Goal: Task Accomplishment & Management: Complete application form

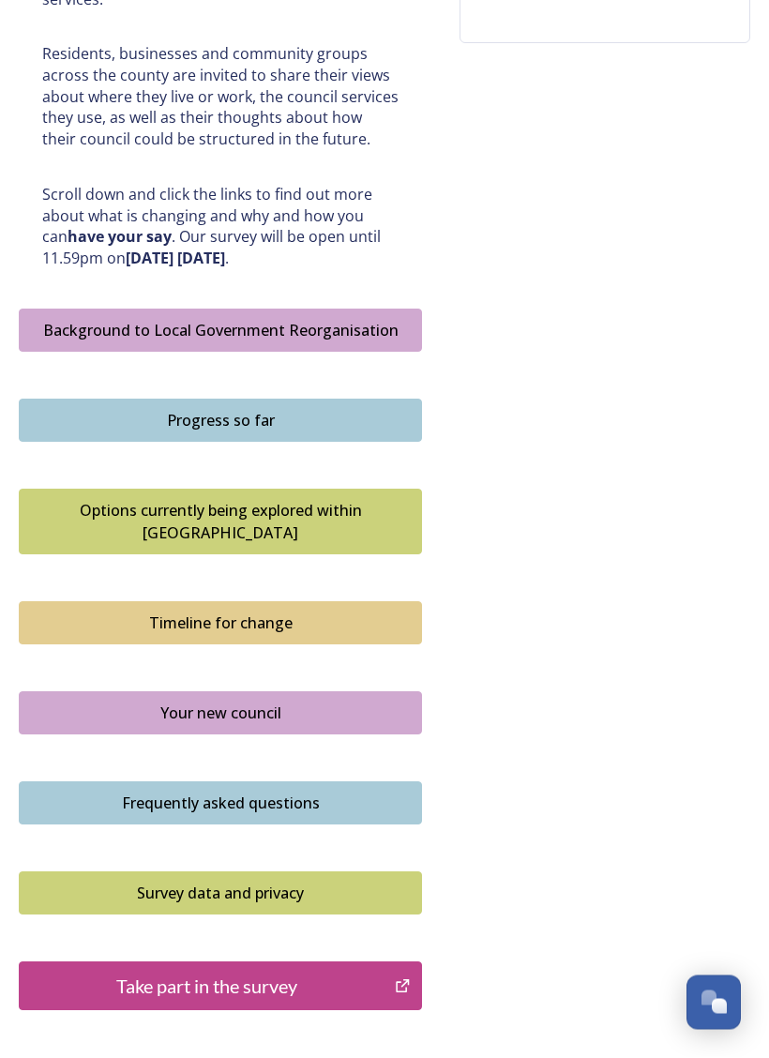
scroll to position [960, 0]
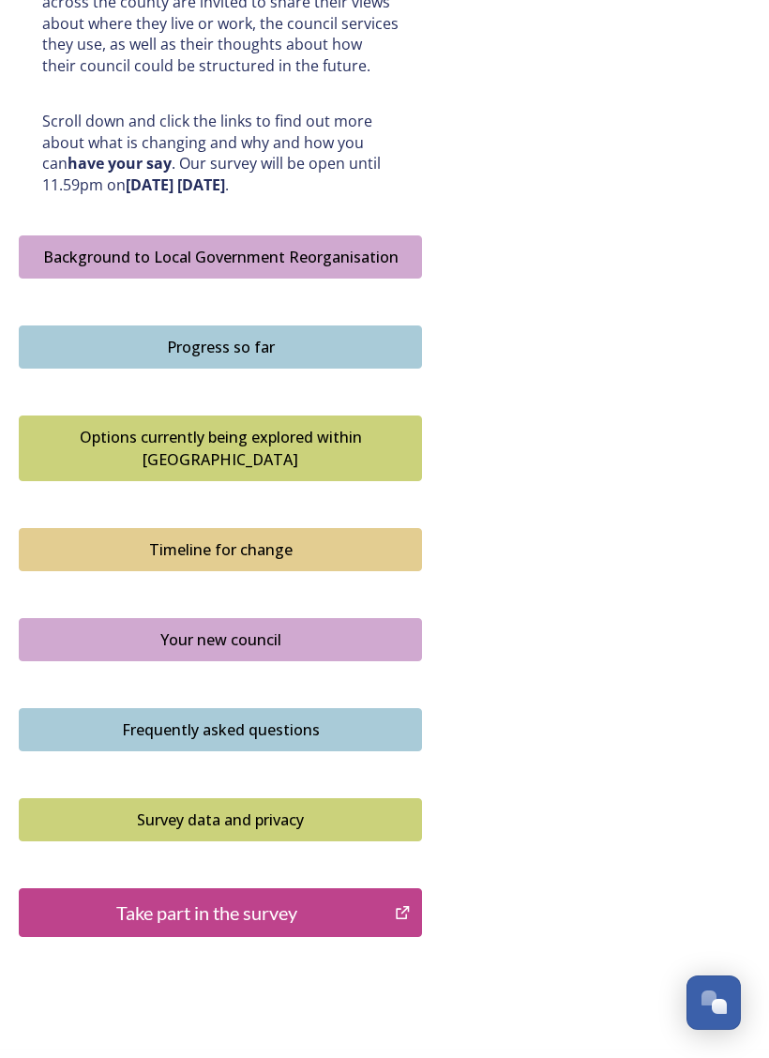
click at [396, 904] on icon "Take part in the survey" at bounding box center [403, 913] width 18 height 19
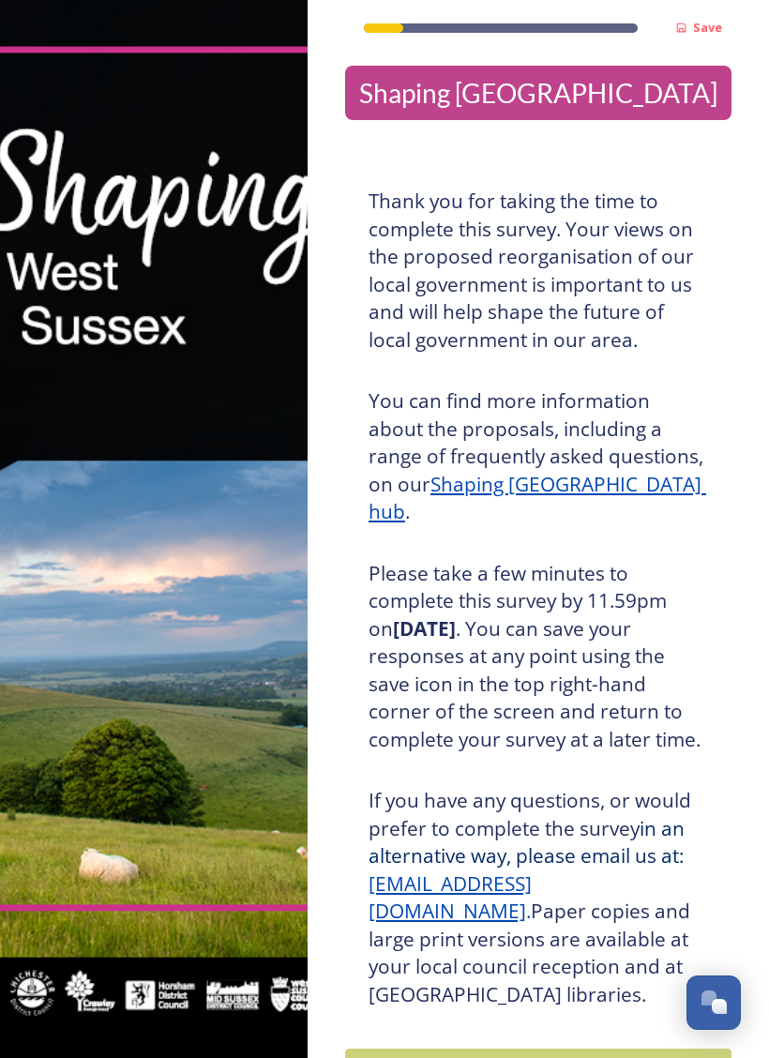
click at [611, 959] on div "Take part in the survey" at bounding box center [525, 1073] width 339 height 28
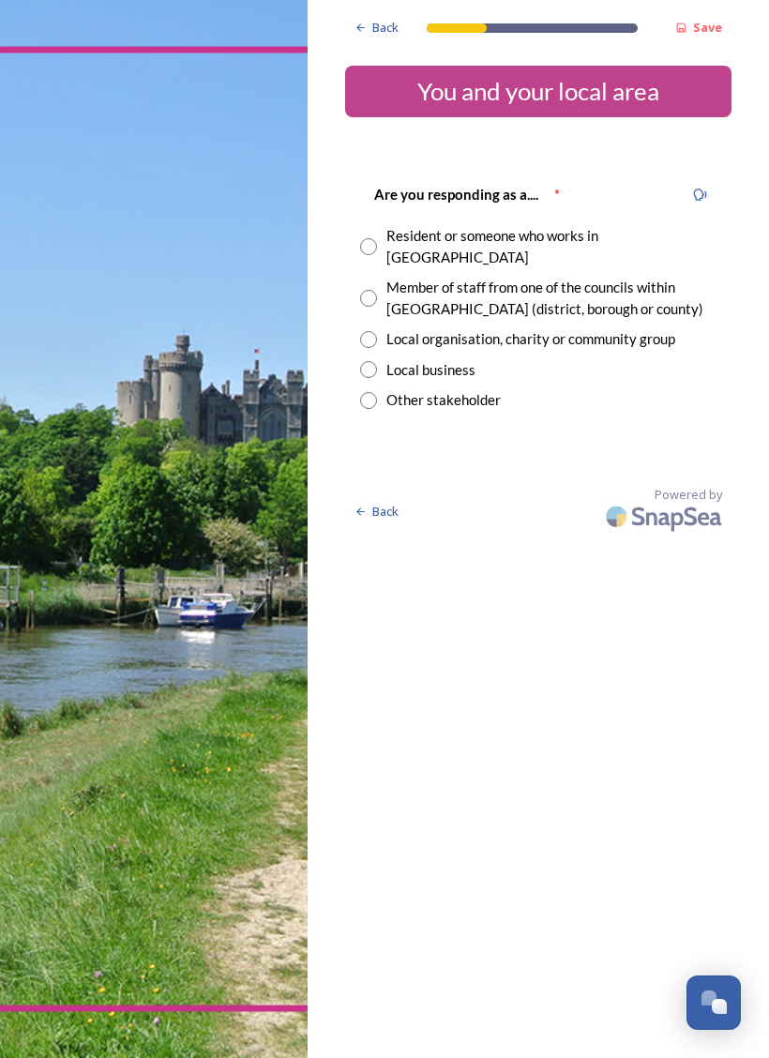
click at [373, 238] on input "radio" at bounding box center [368, 246] width 17 height 17
radio input "true"
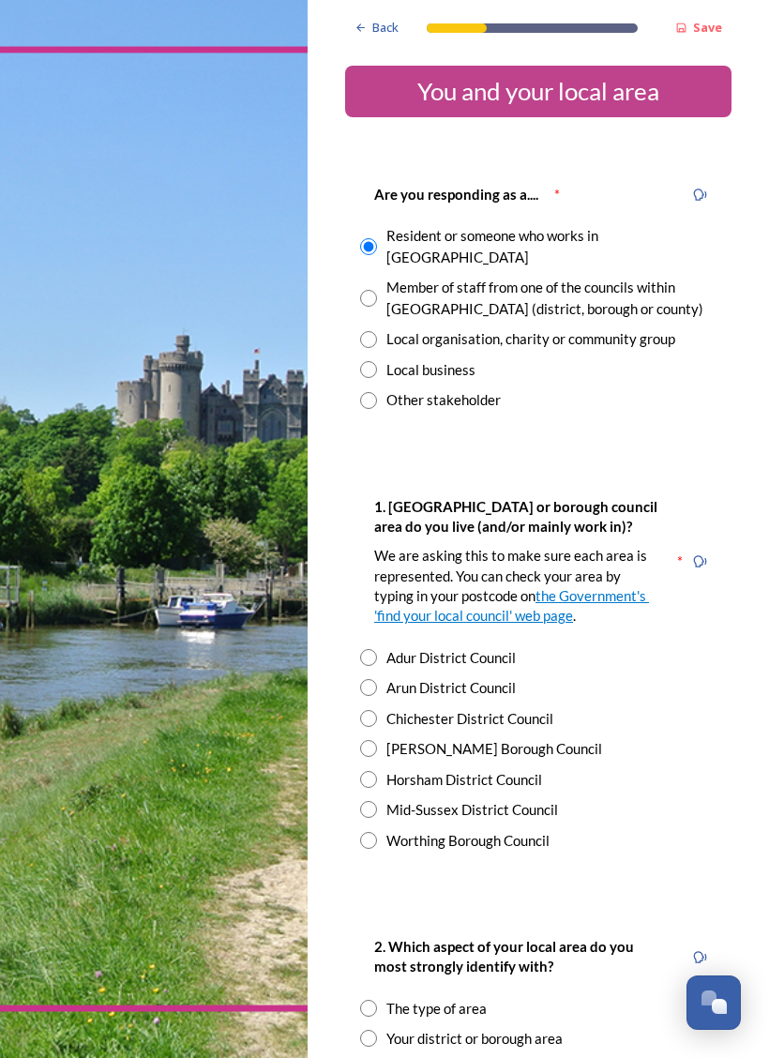
click at [383, 647] on div "Adur District Council" at bounding box center [538, 658] width 357 height 22
radio input "true"
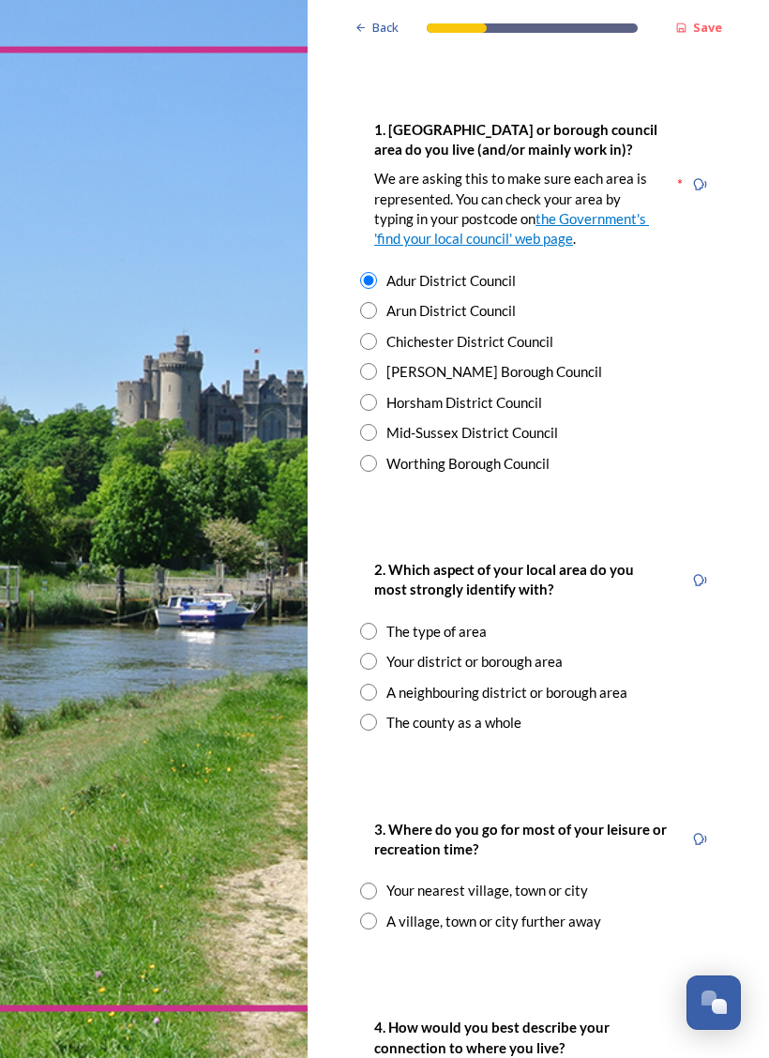
scroll to position [378, 0]
click at [376, 652] on input "radio" at bounding box center [368, 660] width 17 height 17
radio input "true"
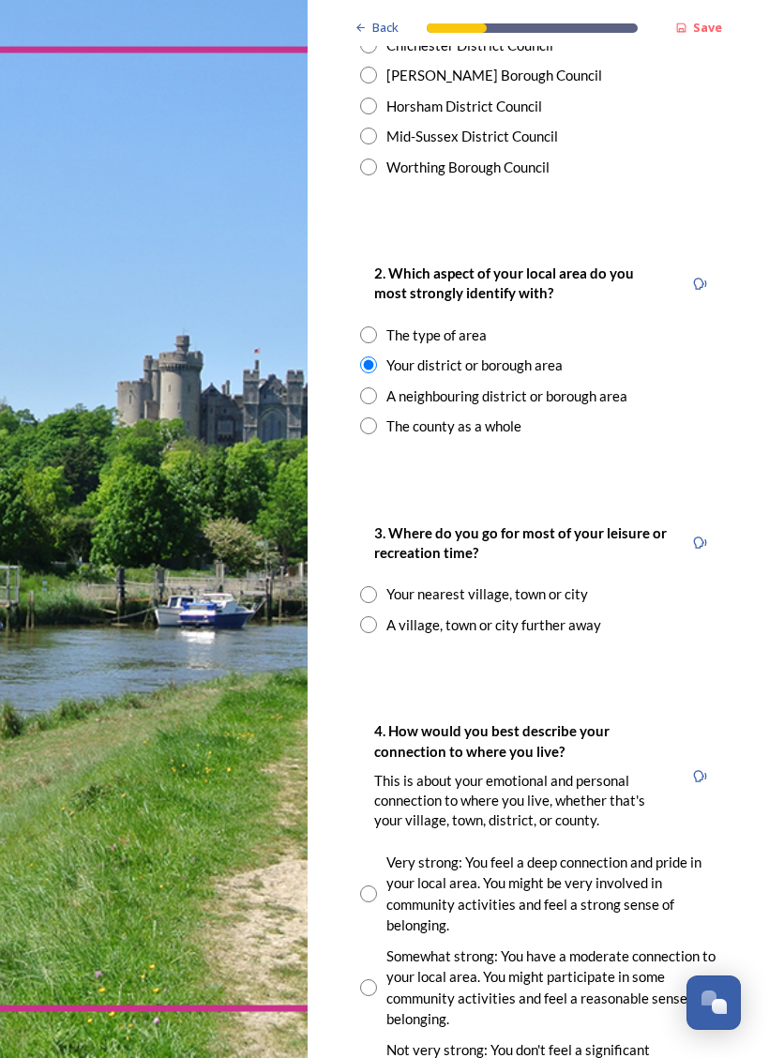
scroll to position [675, 0]
click at [373, 586] on input "radio" at bounding box center [368, 594] width 17 height 17
radio input "true"
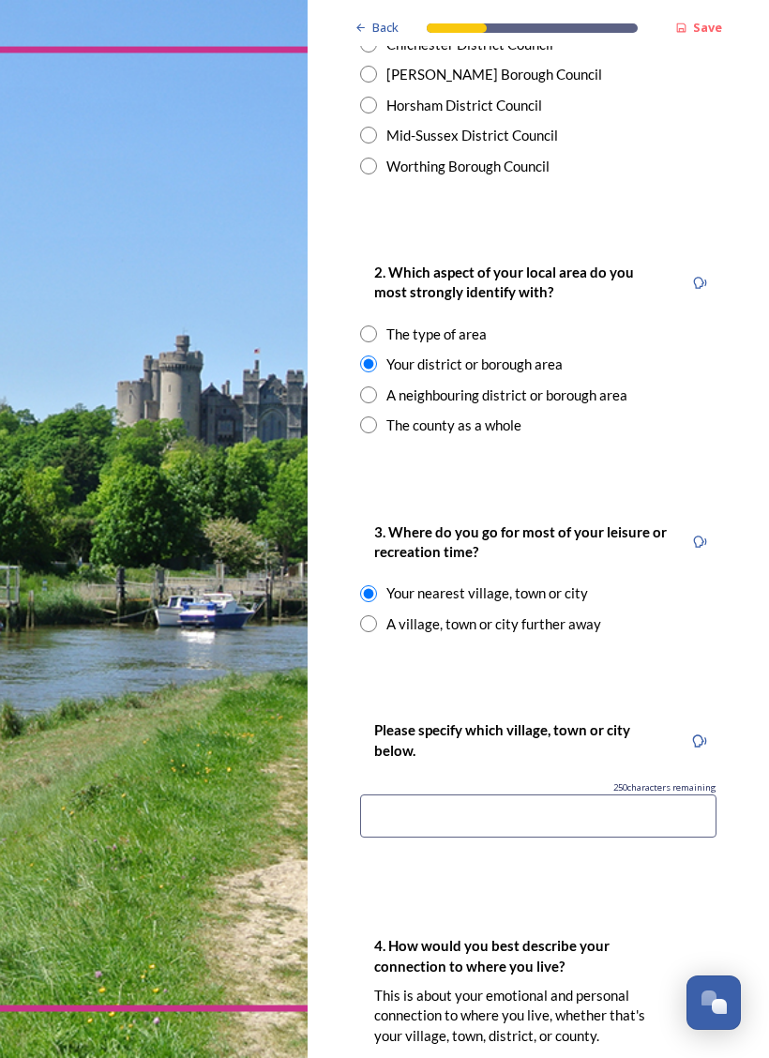
click at [403, 795] on input at bounding box center [538, 816] width 357 height 43
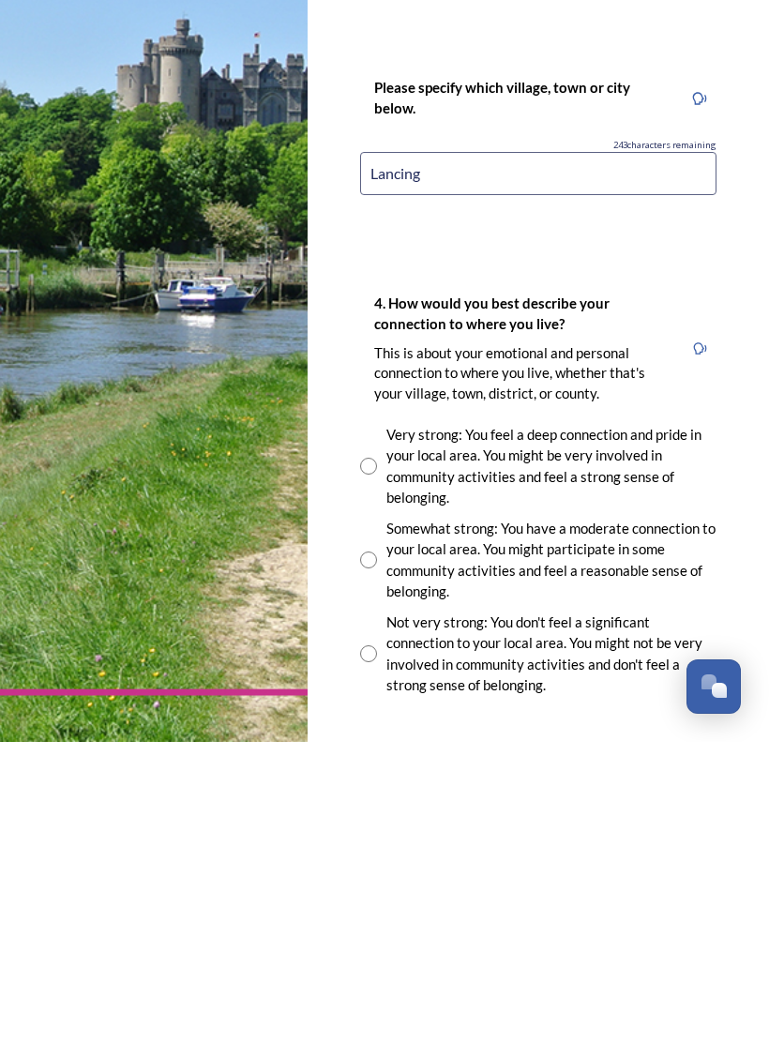
scroll to position [1003, 0]
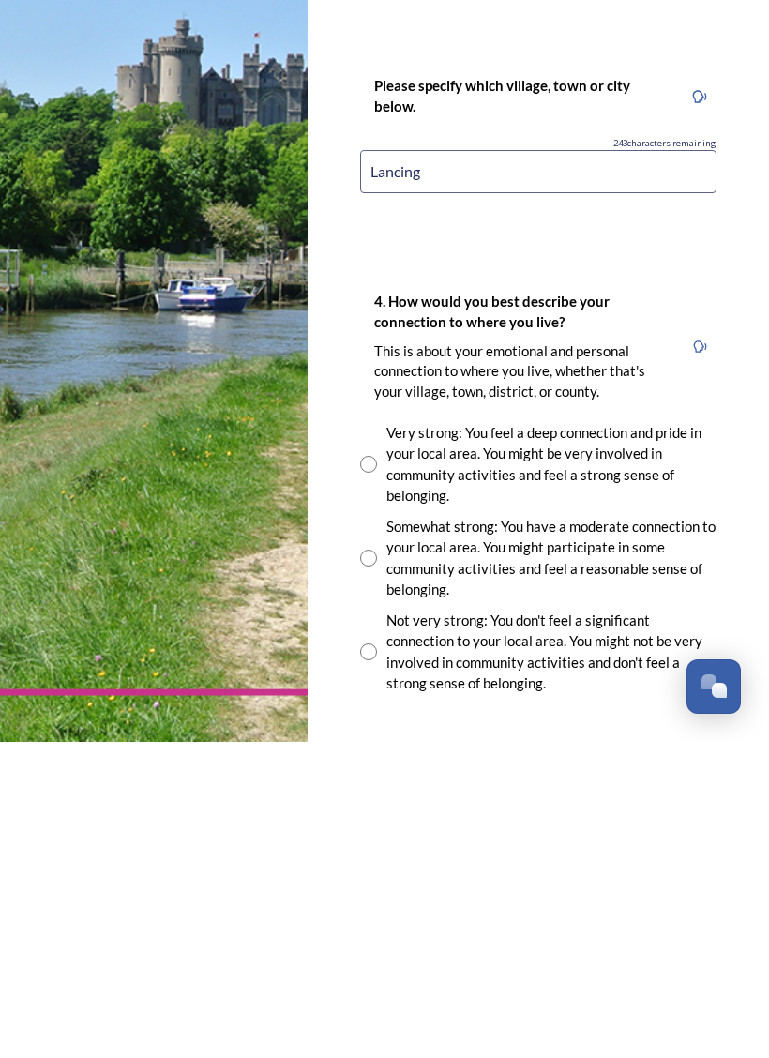
type input "Lancing"
click at [382, 738] on div "Very strong: You feel a deep connection and pride in your local area. You might…" at bounding box center [538, 780] width 357 height 84
radio input "true"
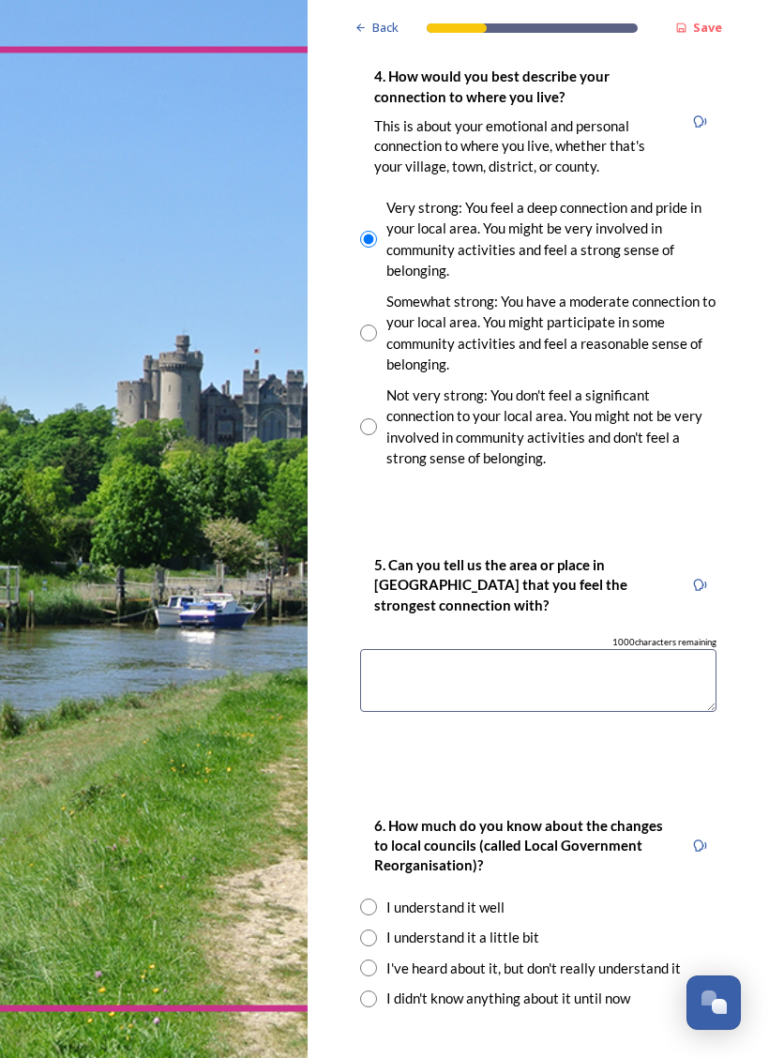
scroll to position [1544, 0]
click at [415, 650] on textarea at bounding box center [538, 681] width 357 height 63
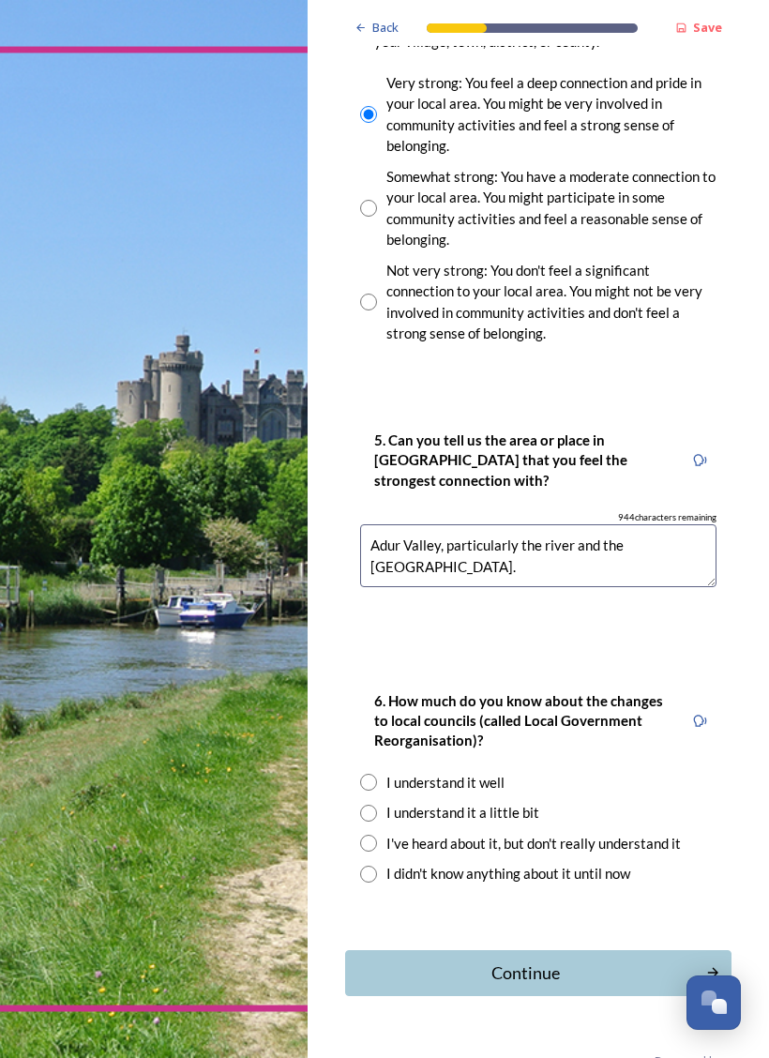
scroll to position [1668, 0]
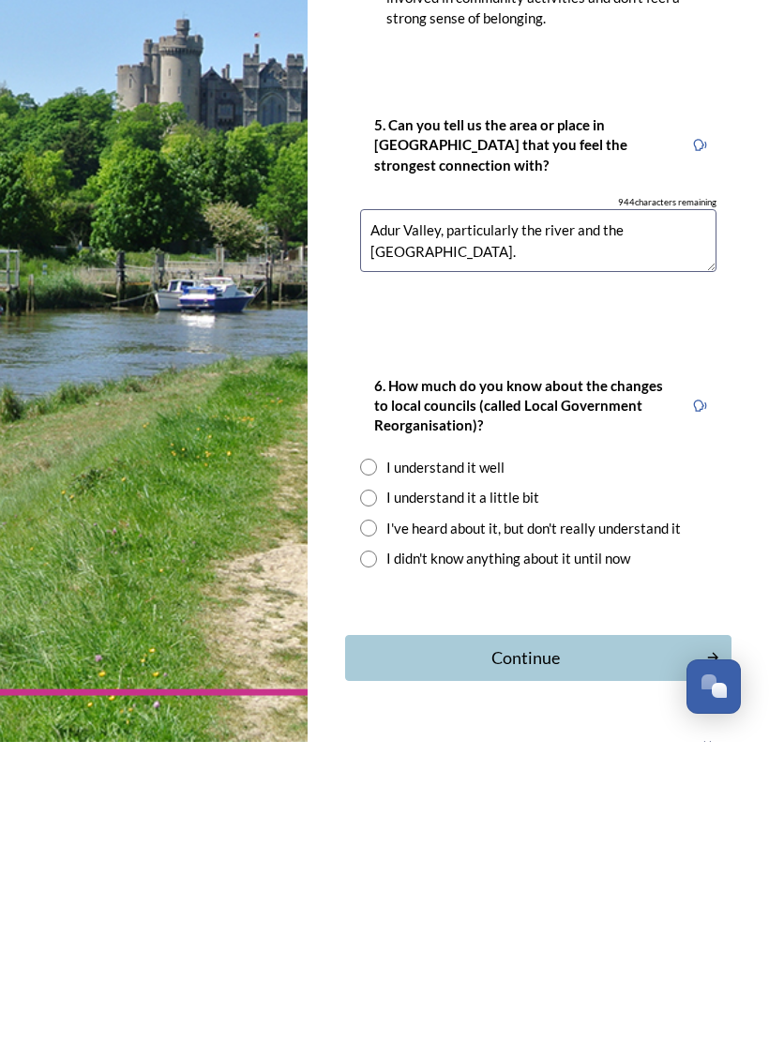
type textarea "Adur Valley, particularly the river and the [GEOGRAPHIC_DATA]."
click at [498, 773] on div "I understand it well" at bounding box center [446, 784] width 118 height 22
radio input "true"
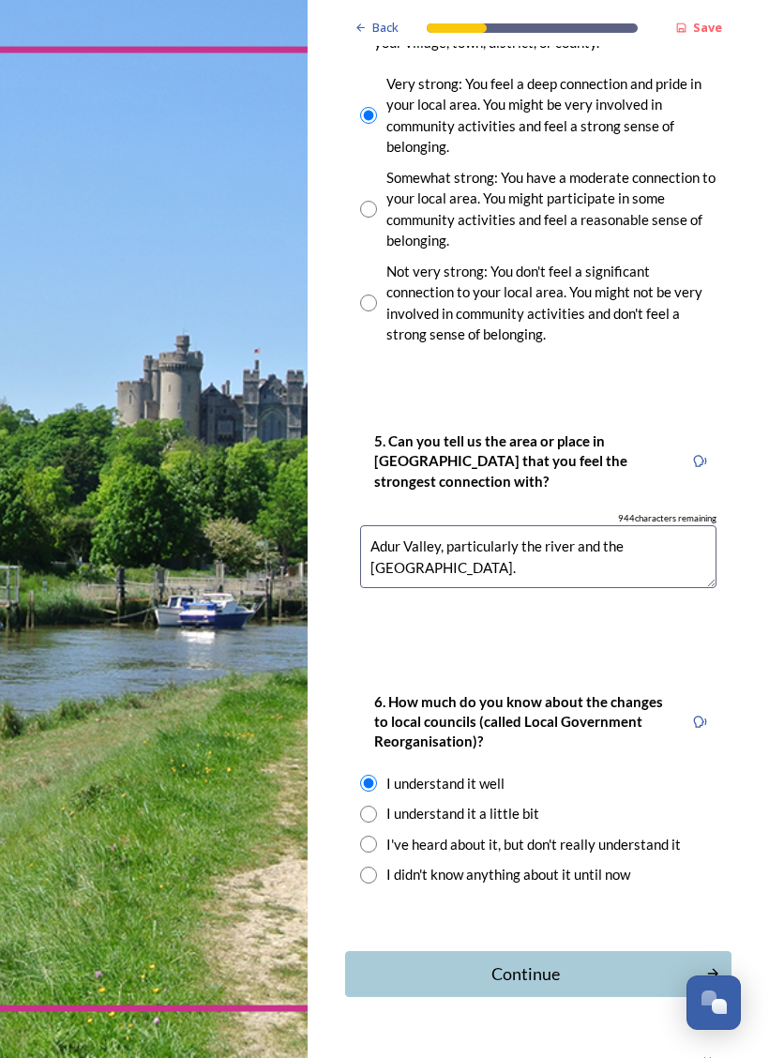
click at [627, 952] on button "Continue" at bounding box center [538, 975] width 387 height 46
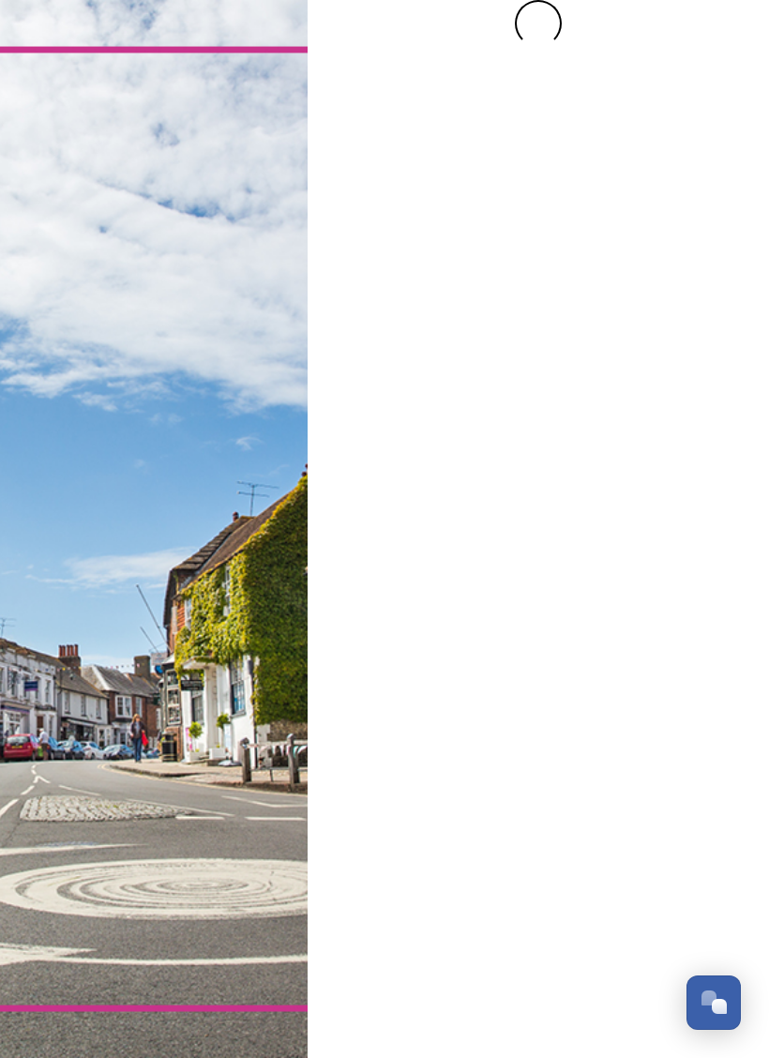
scroll to position [0, 0]
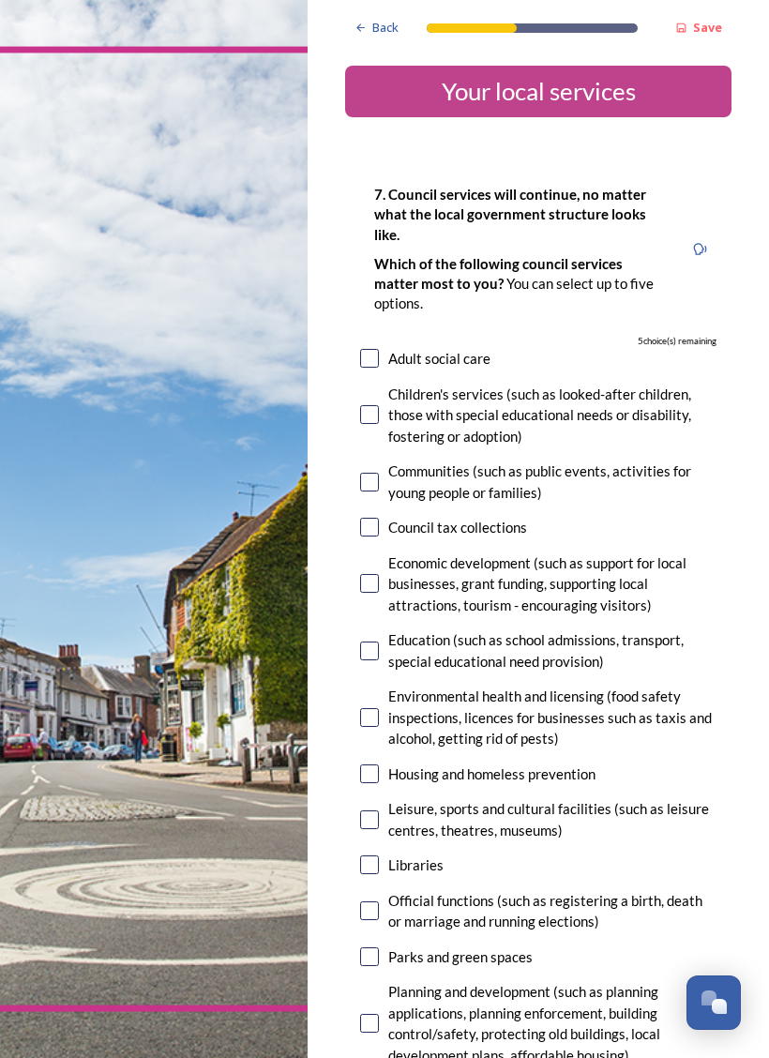
click at [377, 473] on input "checkbox" at bounding box center [369, 482] width 19 height 19
checkbox input "true"
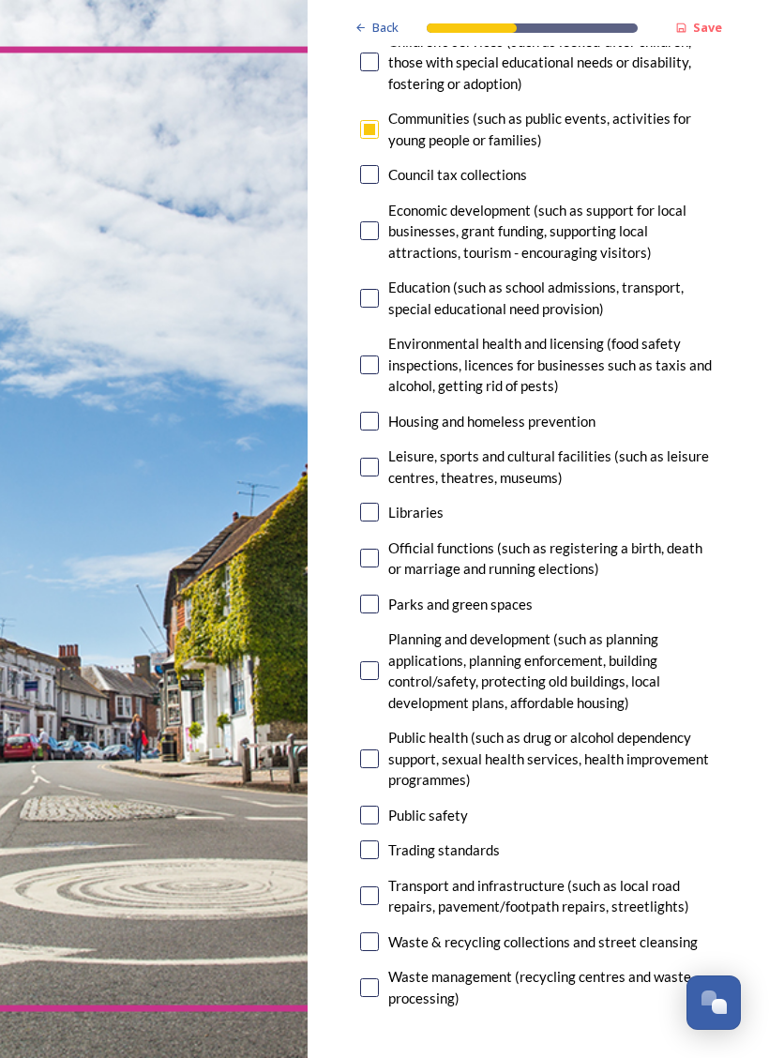
scroll to position [354, 0]
click at [377, 594] on input "checkbox" at bounding box center [369, 603] width 19 height 19
checkbox input "true"
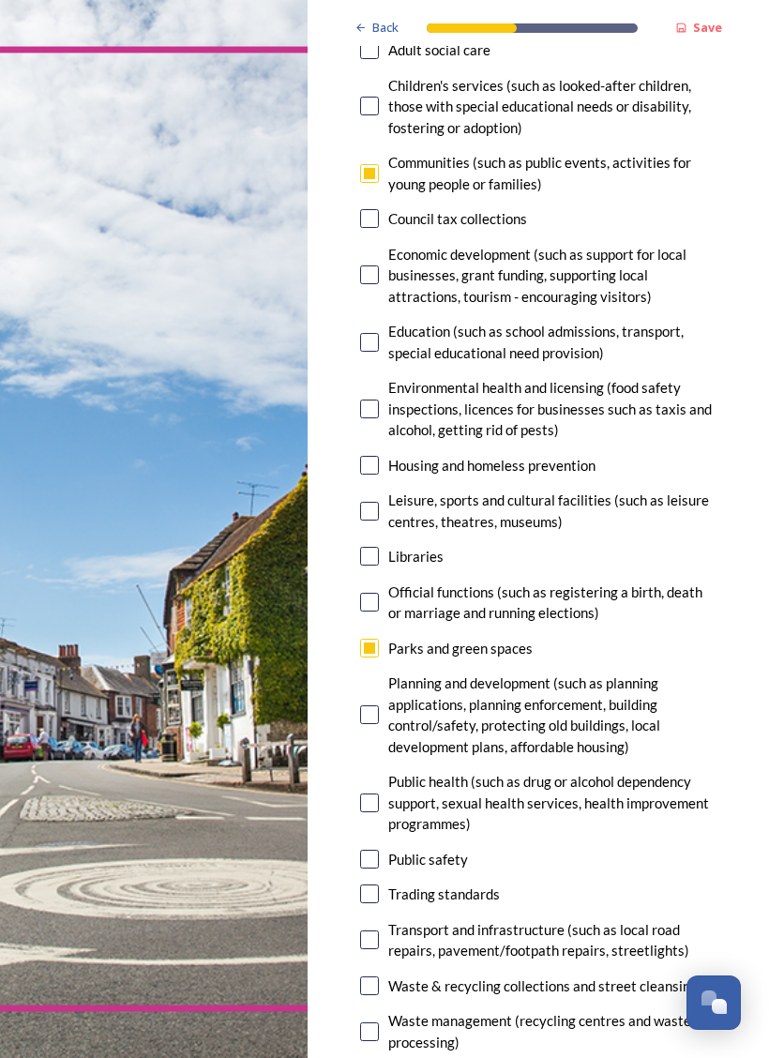
scroll to position [309, 0]
click at [373, 502] on input "checkbox" at bounding box center [369, 511] width 19 height 19
checkbox input "true"
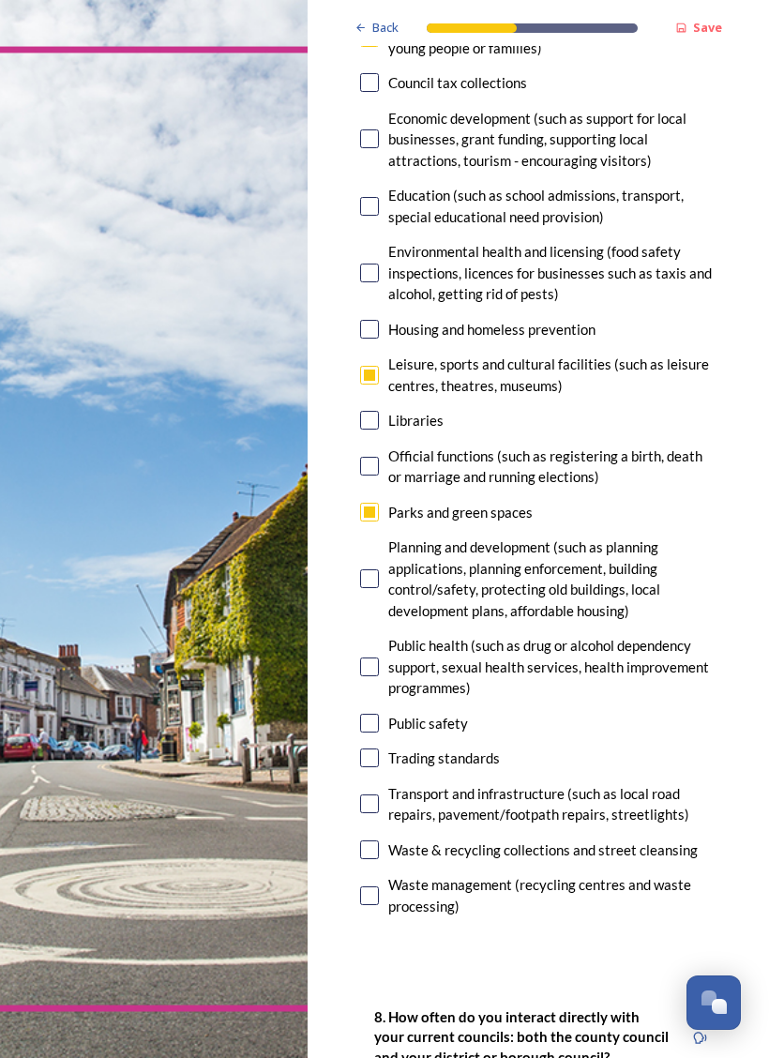
scroll to position [447, 0]
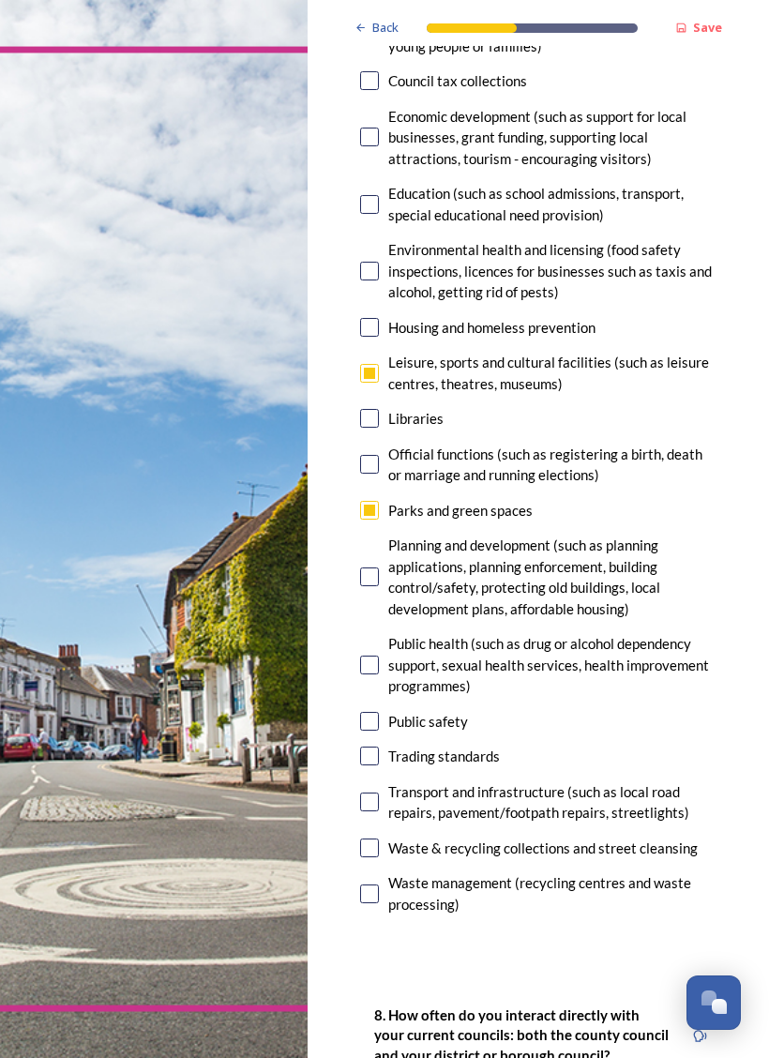
click at [367, 712] on input "checkbox" at bounding box center [369, 721] width 19 height 19
checkbox input "true"
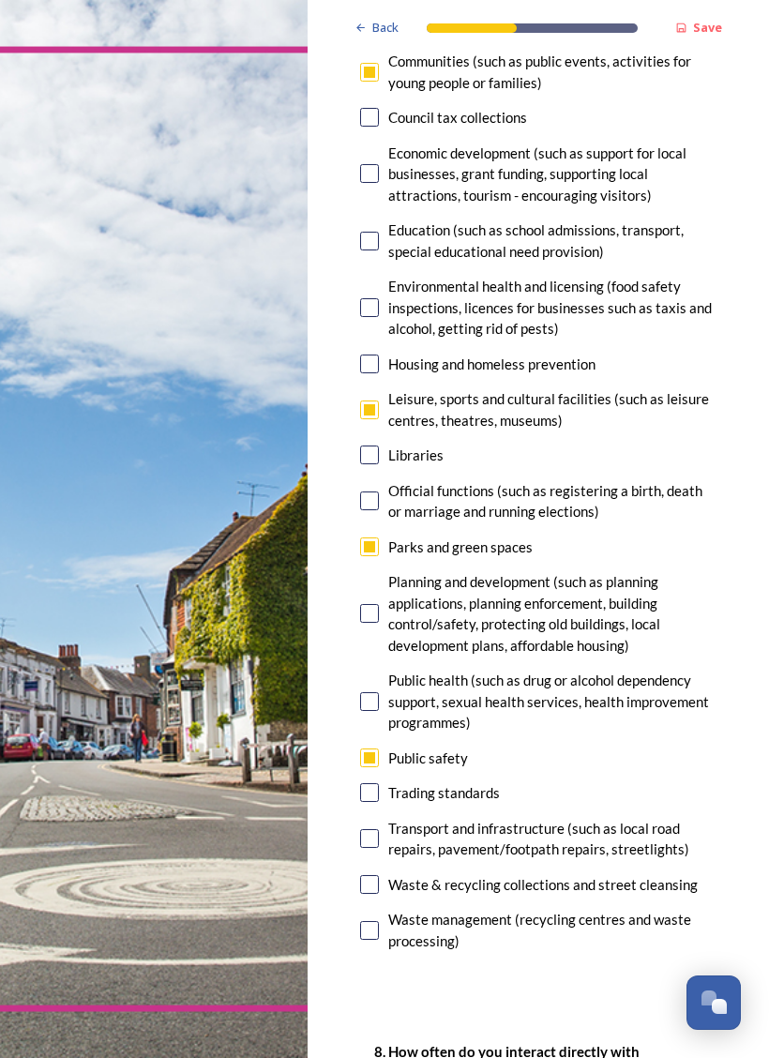
scroll to position [410, 0]
click at [376, 818] on div "Transport and infrastructure (such as local road repairs, pavement/footpath rep…" at bounding box center [538, 839] width 357 height 42
checkbox input "true"
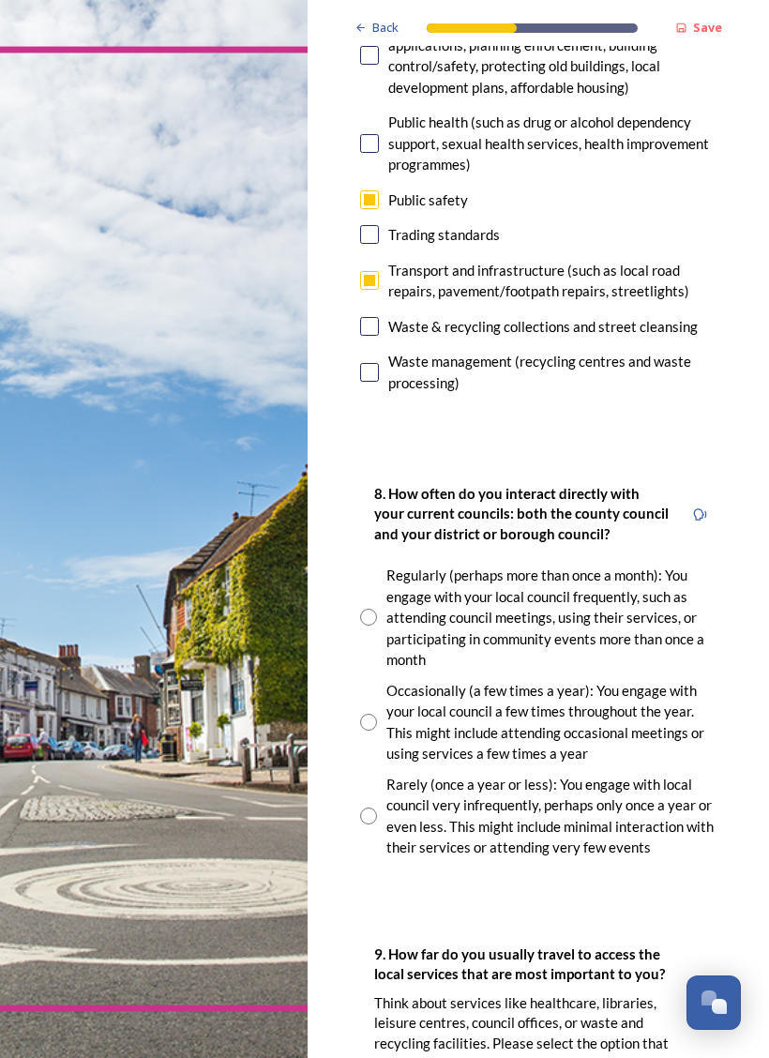
scroll to position [970, 0]
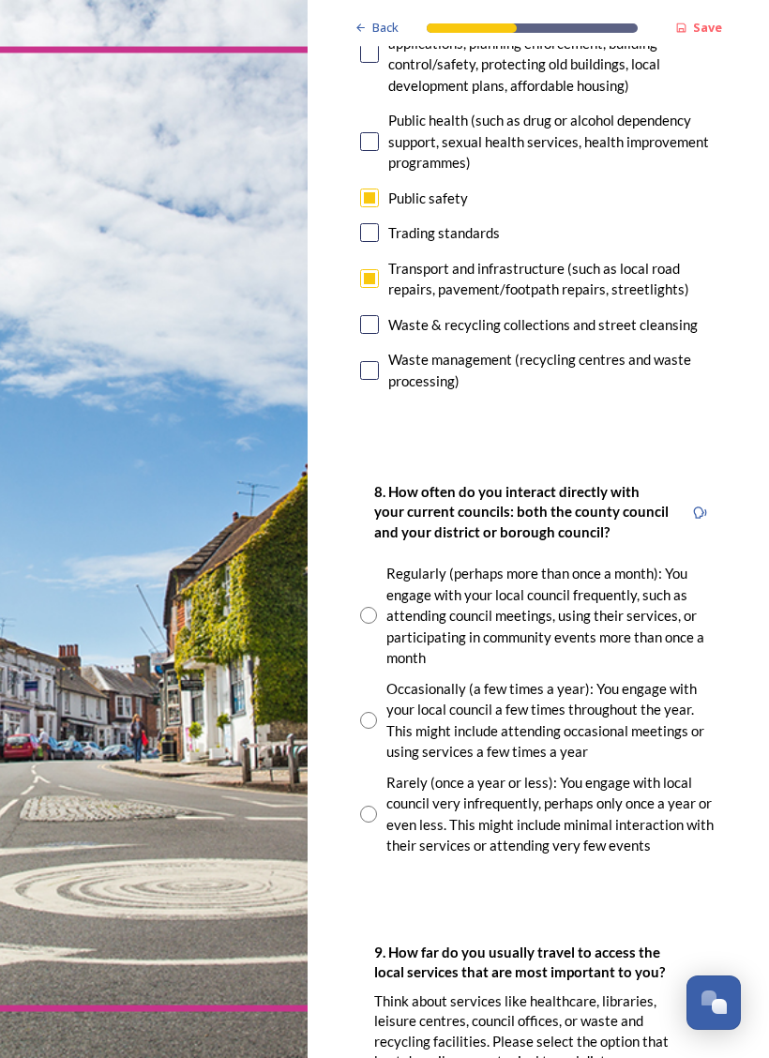
click at [360, 806] on input "radio" at bounding box center [368, 814] width 17 height 17
radio input "true"
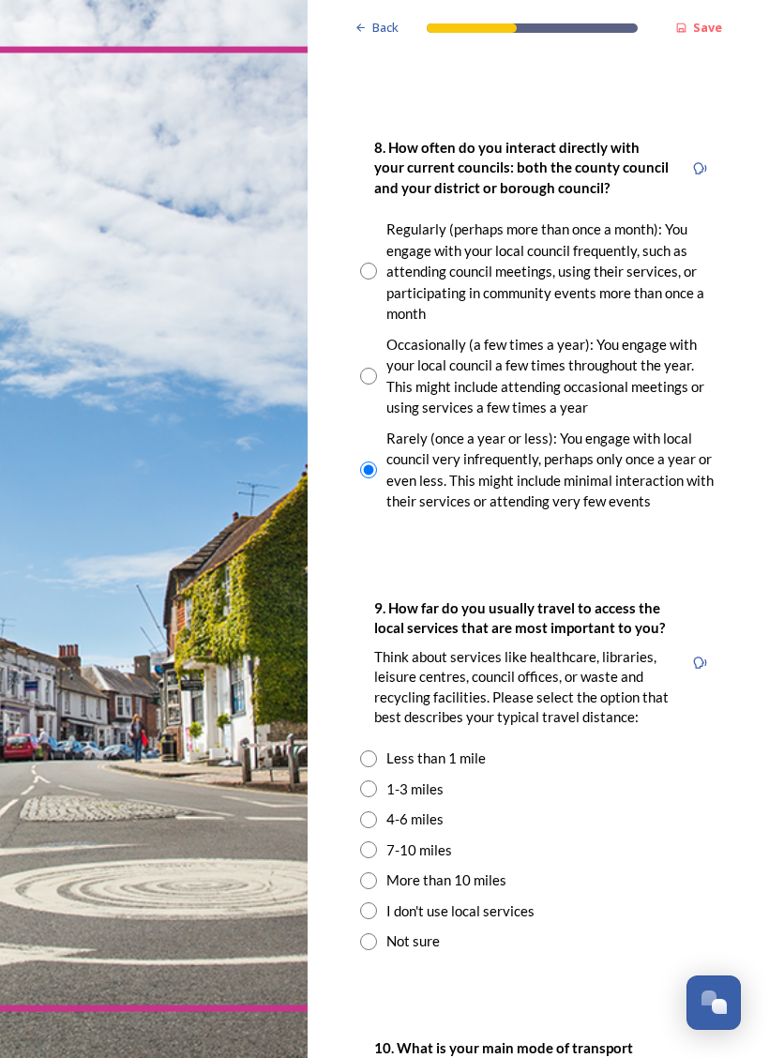
scroll to position [1317, 0]
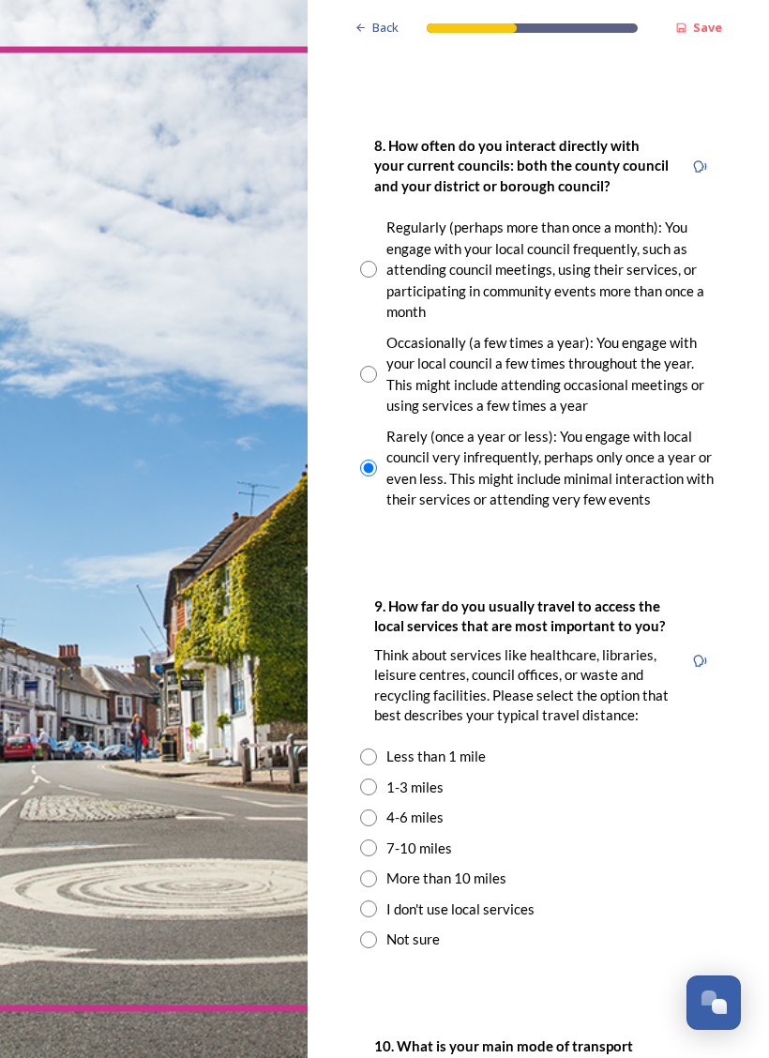
click at [368, 749] on input "radio" at bounding box center [368, 757] width 17 height 17
radio input "true"
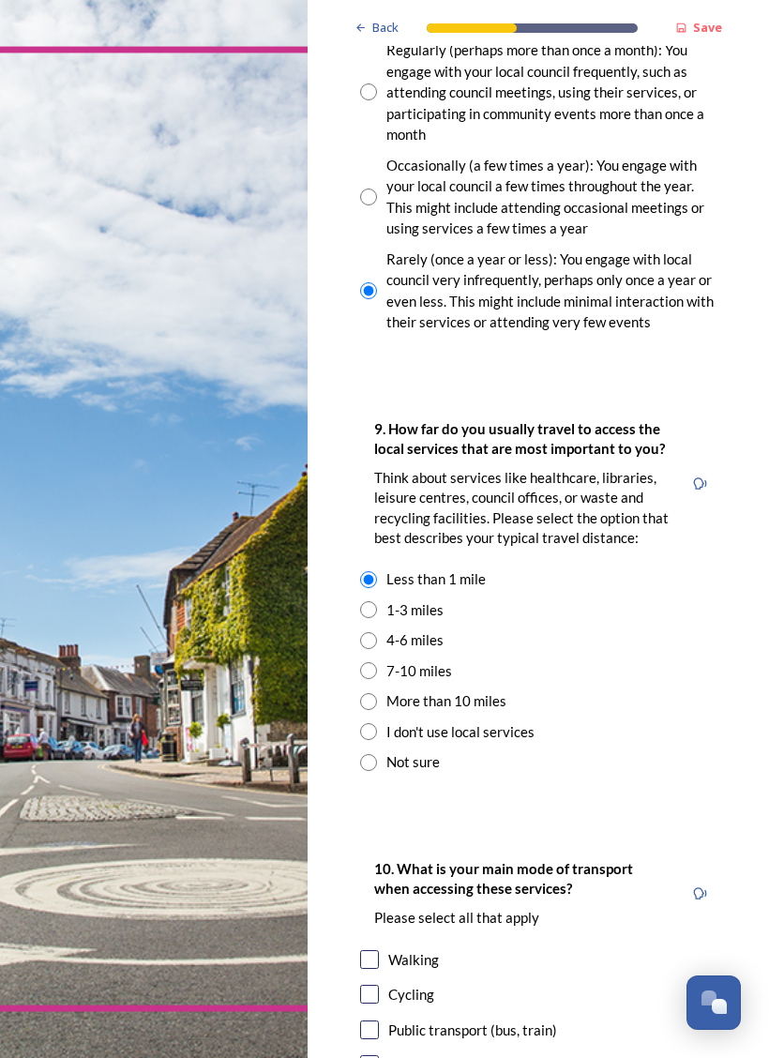
scroll to position [1495, 0]
click at [373, 601] on input "radio" at bounding box center [368, 609] width 17 height 17
radio input "true"
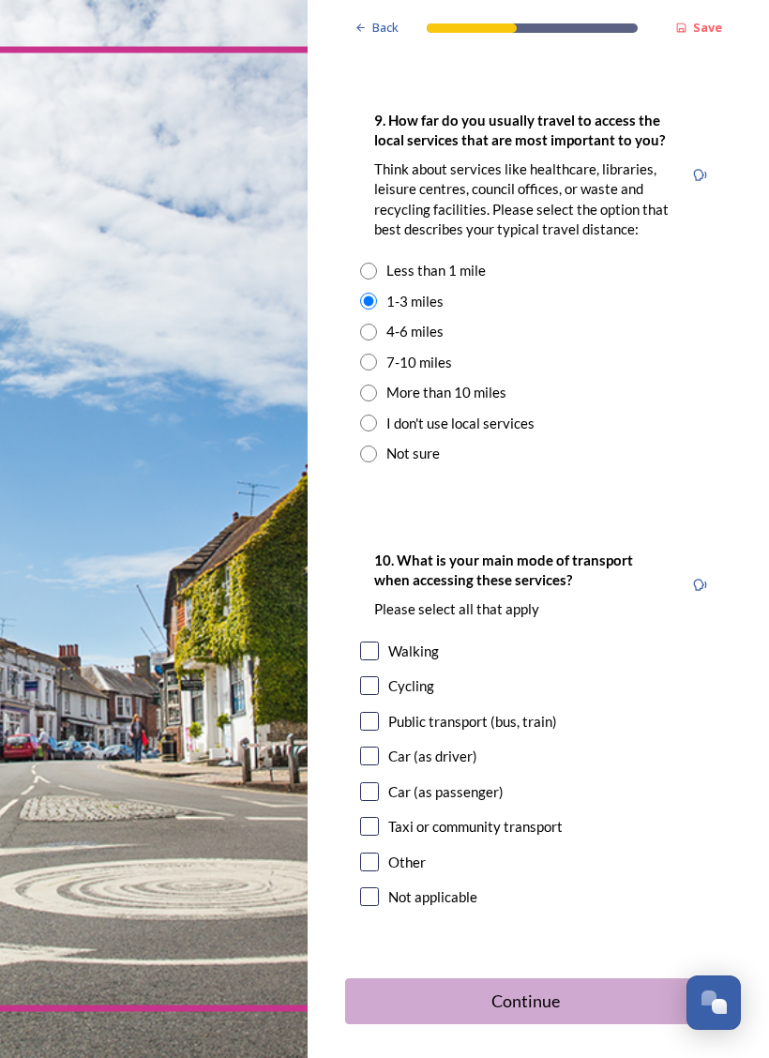
scroll to position [1805, 0]
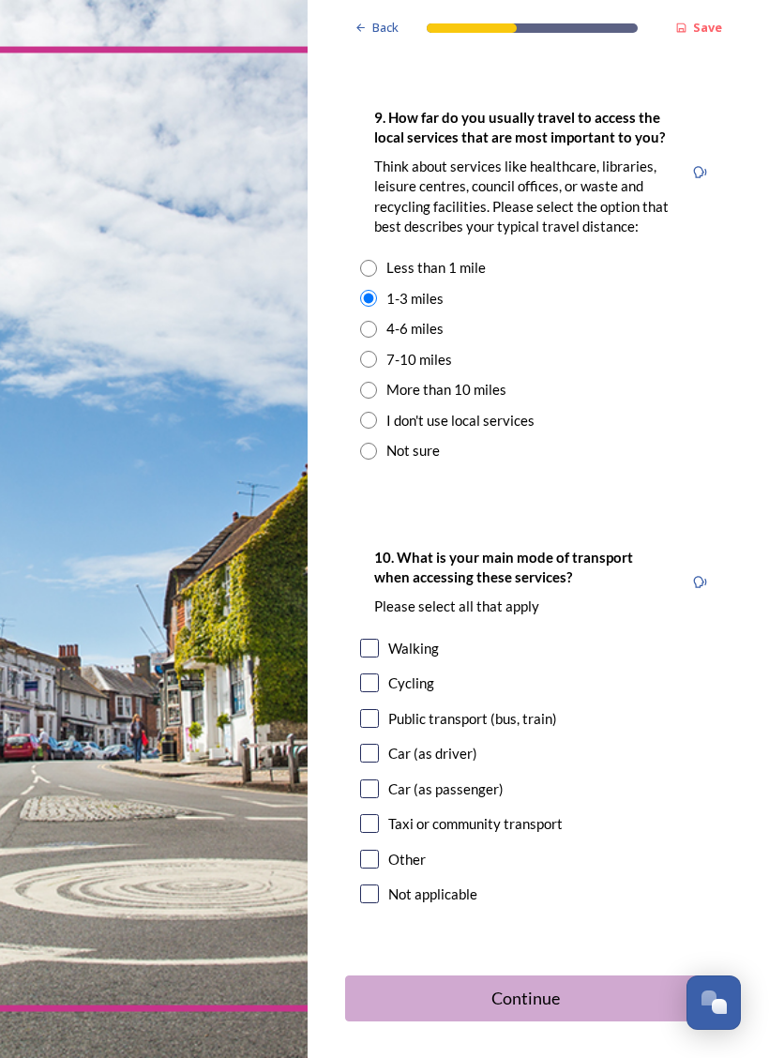
click at [377, 639] on input "checkbox" at bounding box center [369, 648] width 19 height 19
checkbox input "true"
click at [374, 744] on input "checkbox" at bounding box center [369, 753] width 19 height 19
checkbox input "true"
click at [431, 959] on div "Continue" at bounding box center [526, 998] width 341 height 25
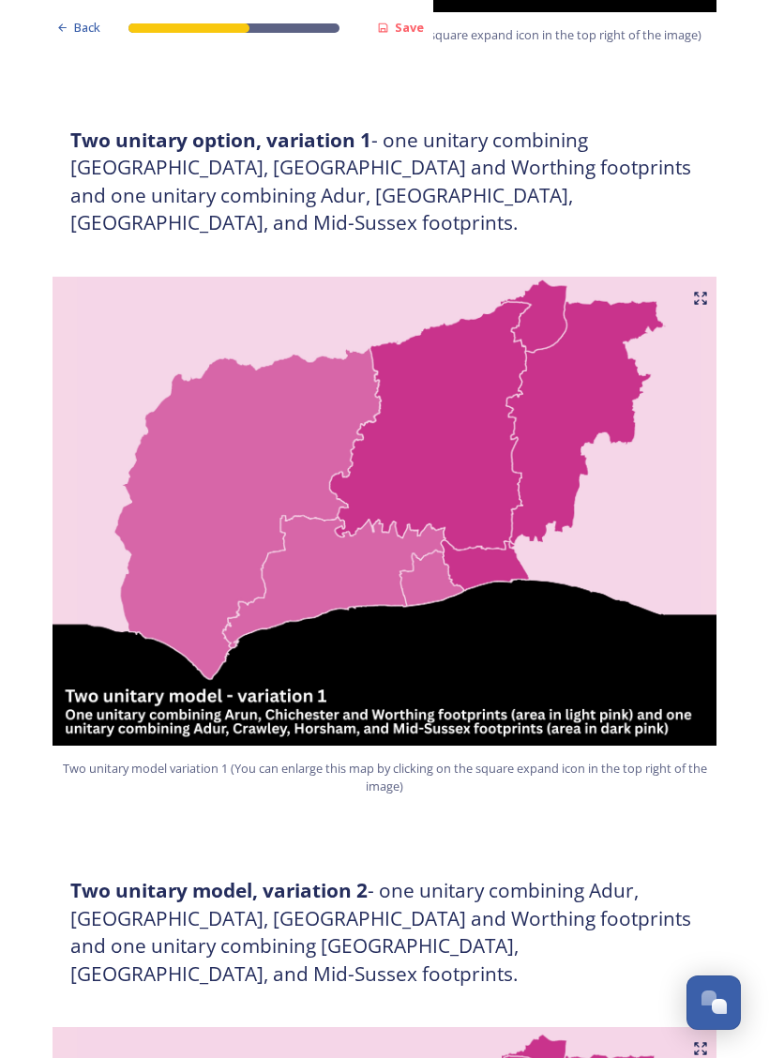
scroll to position [998, 0]
click at [177, 586] on img at bounding box center [385, 511] width 676 height 469
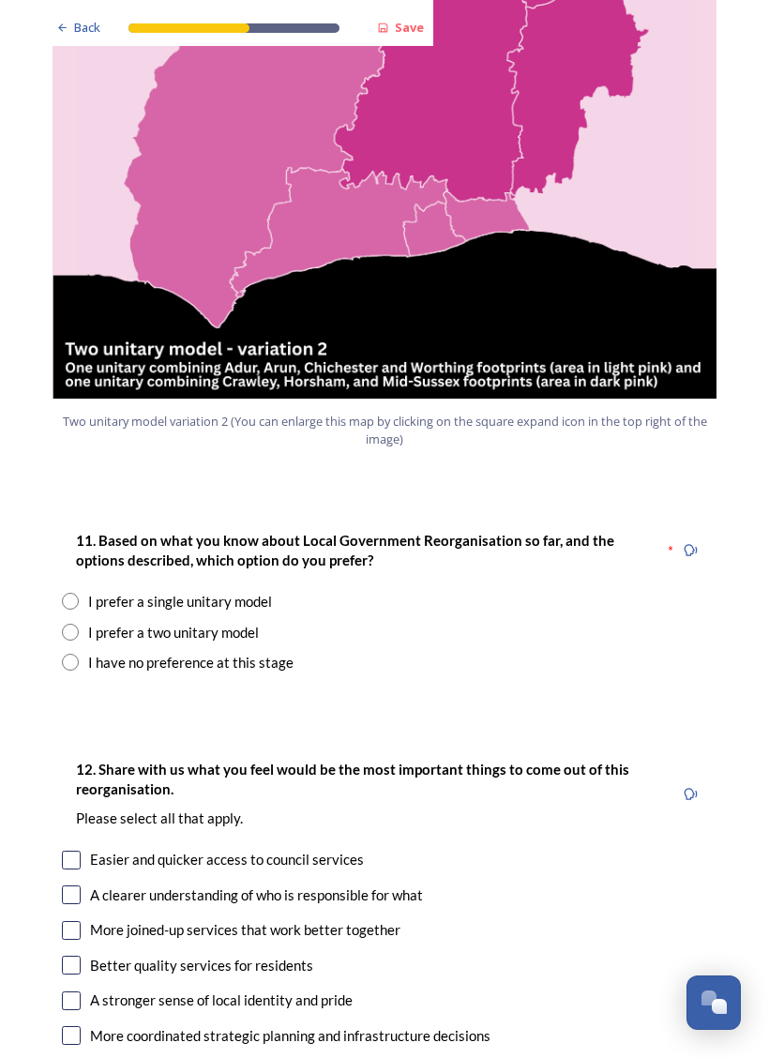
scroll to position [2096, 0]
click at [76, 624] on input "radio" at bounding box center [70, 632] width 17 height 17
radio input "true"
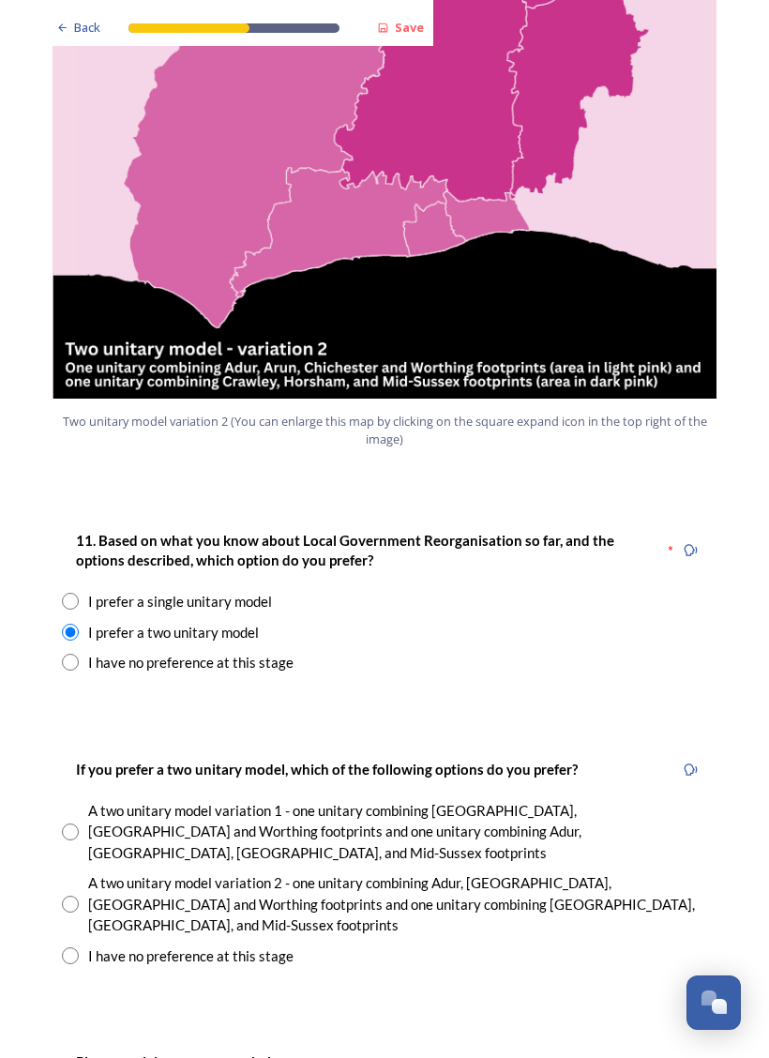
click at [77, 824] on input "radio" at bounding box center [70, 832] width 17 height 17
radio input "true"
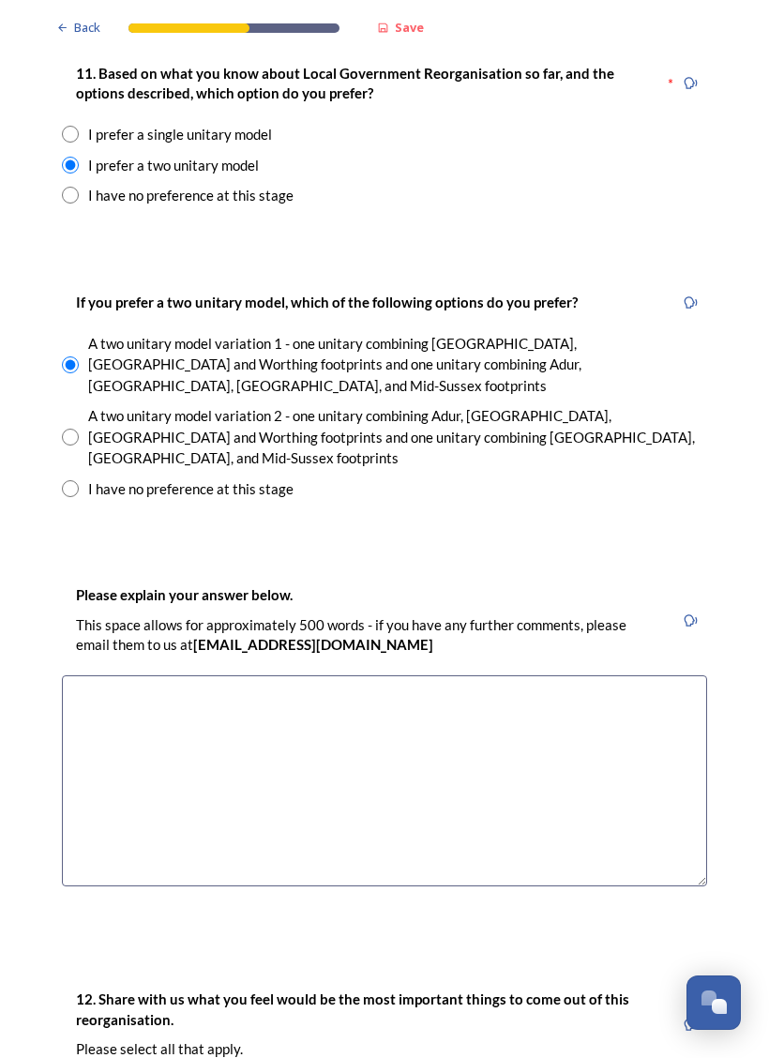
scroll to position [2564, 0]
click at [432, 676] on textarea at bounding box center [385, 781] width 646 height 211
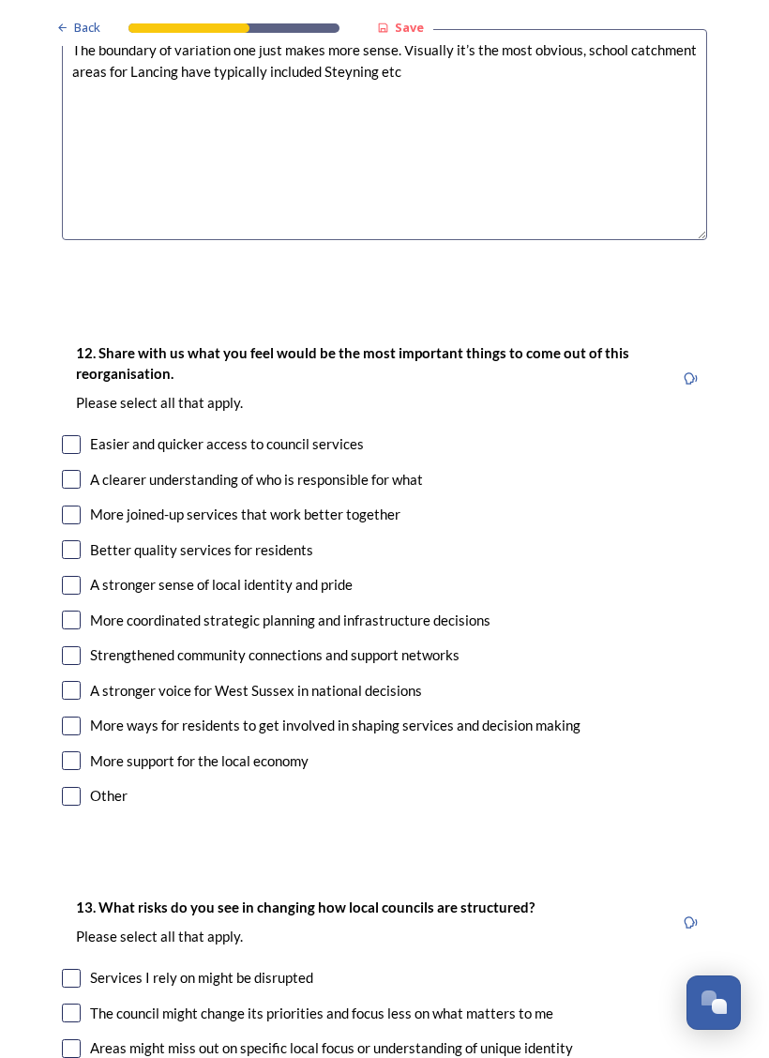
scroll to position [3222, 0]
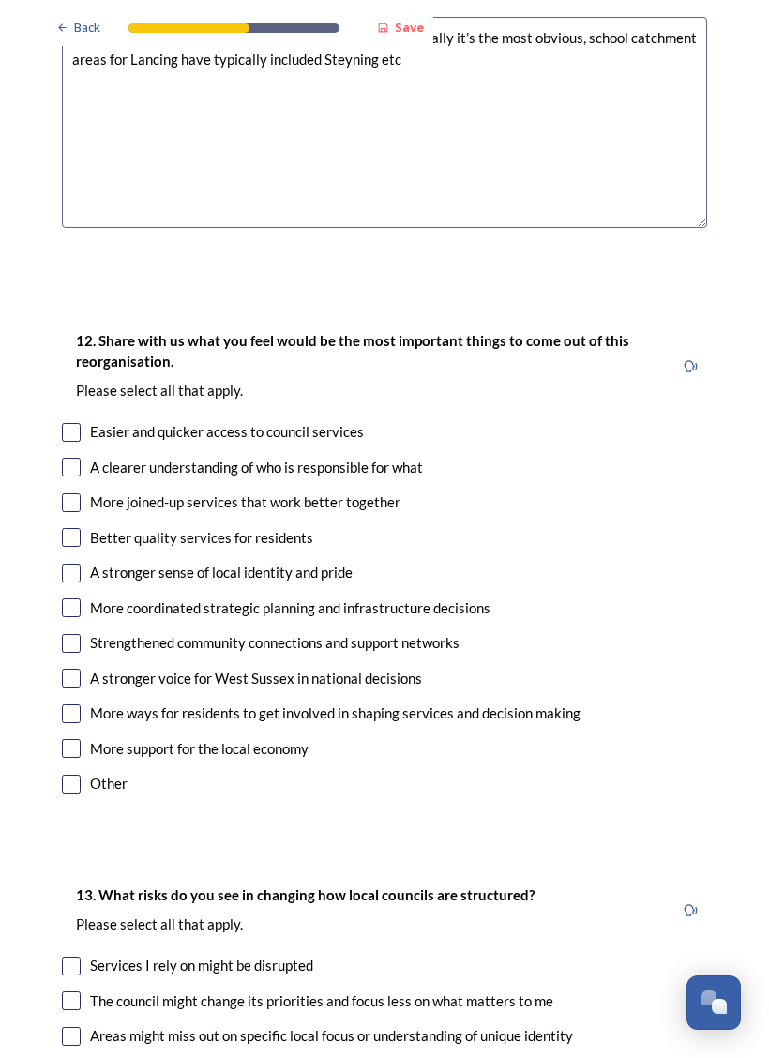
type textarea "The boundary of variation one just makes more sense. Visually it’s the most obv…"
click at [77, 458] on input "checkbox" at bounding box center [71, 467] width 19 height 19
checkbox input "true"
click at [80, 528] on input "checkbox" at bounding box center [71, 537] width 19 height 19
checkbox input "true"
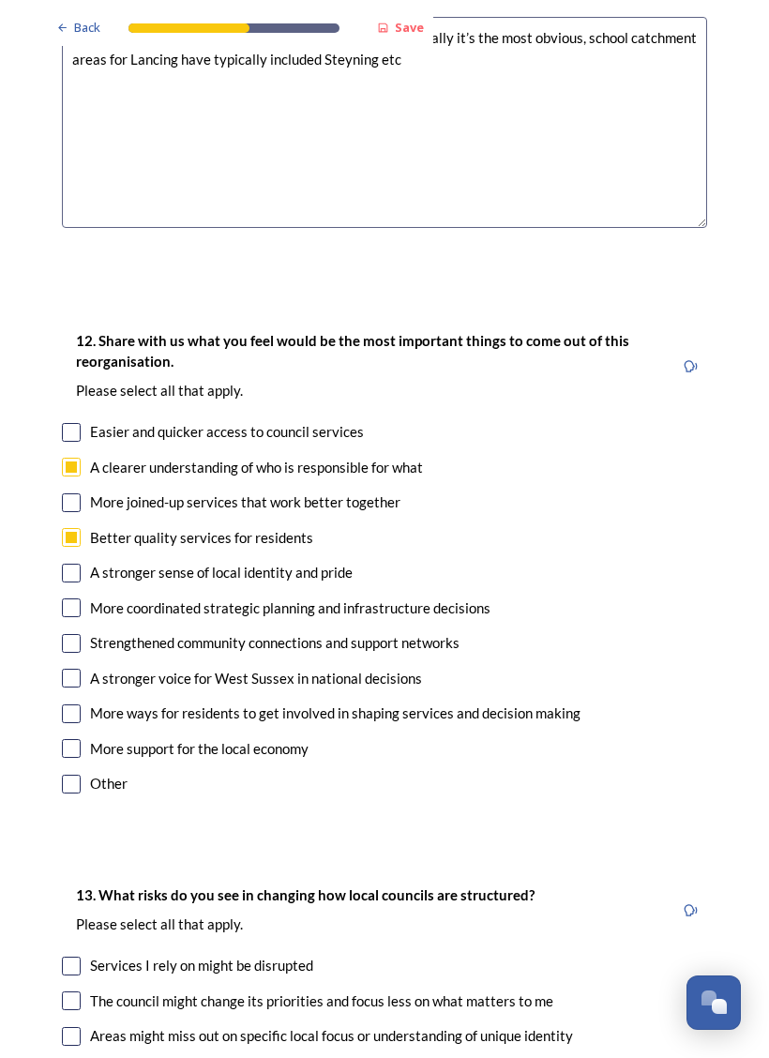
click at [86, 668] on div "A stronger voice for West Sussex in national decisions" at bounding box center [385, 679] width 646 height 22
checkbox input "true"
click at [69, 494] on input "checkbox" at bounding box center [71, 503] width 19 height 19
checkbox input "true"
click at [80, 599] on input "checkbox" at bounding box center [71, 608] width 19 height 19
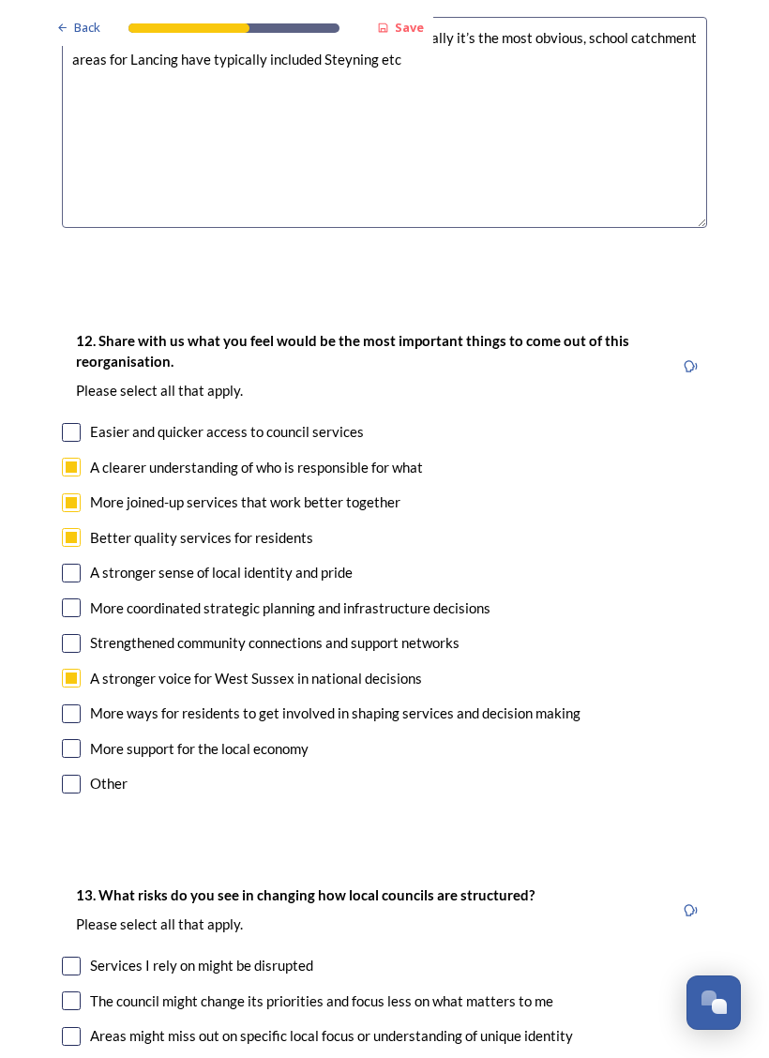
checkbox input "true"
click at [75, 739] on input "checkbox" at bounding box center [71, 748] width 19 height 19
checkbox input "true"
click at [65, 423] on input "checkbox" at bounding box center [71, 432] width 19 height 19
checkbox input "true"
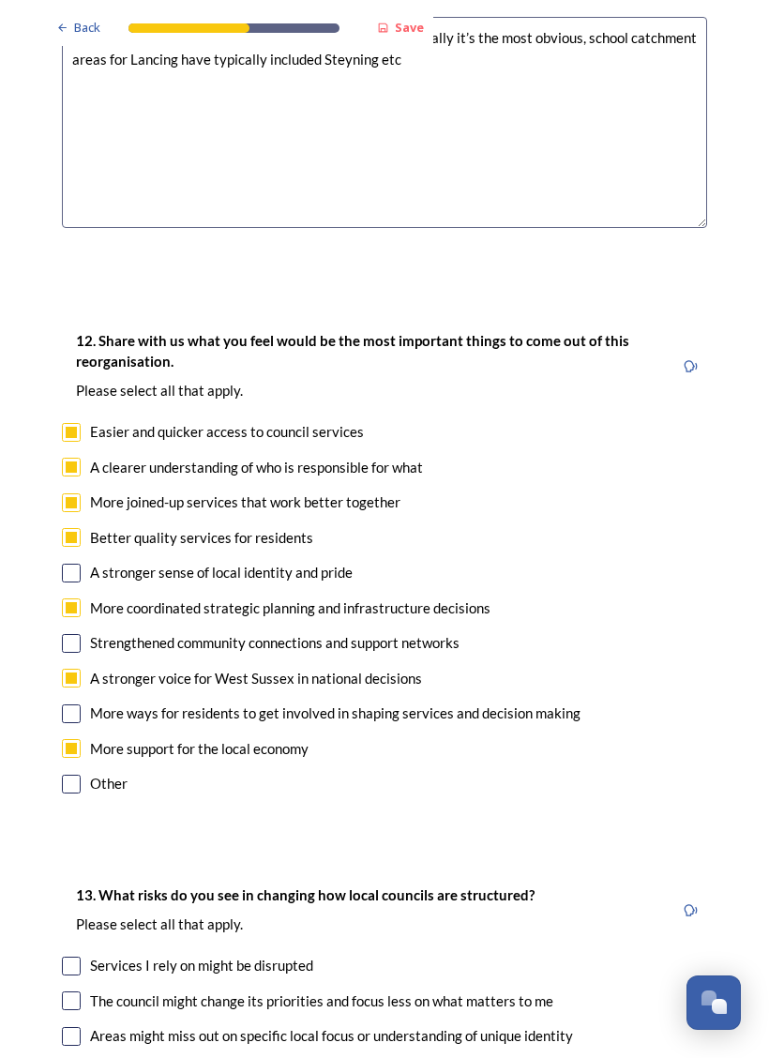
click at [76, 564] on input "checkbox" at bounding box center [71, 573] width 19 height 19
checkbox input "true"
click at [72, 634] on input "checkbox" at bounding box center [71, 643] width 19 height 19
checkbox input "true"
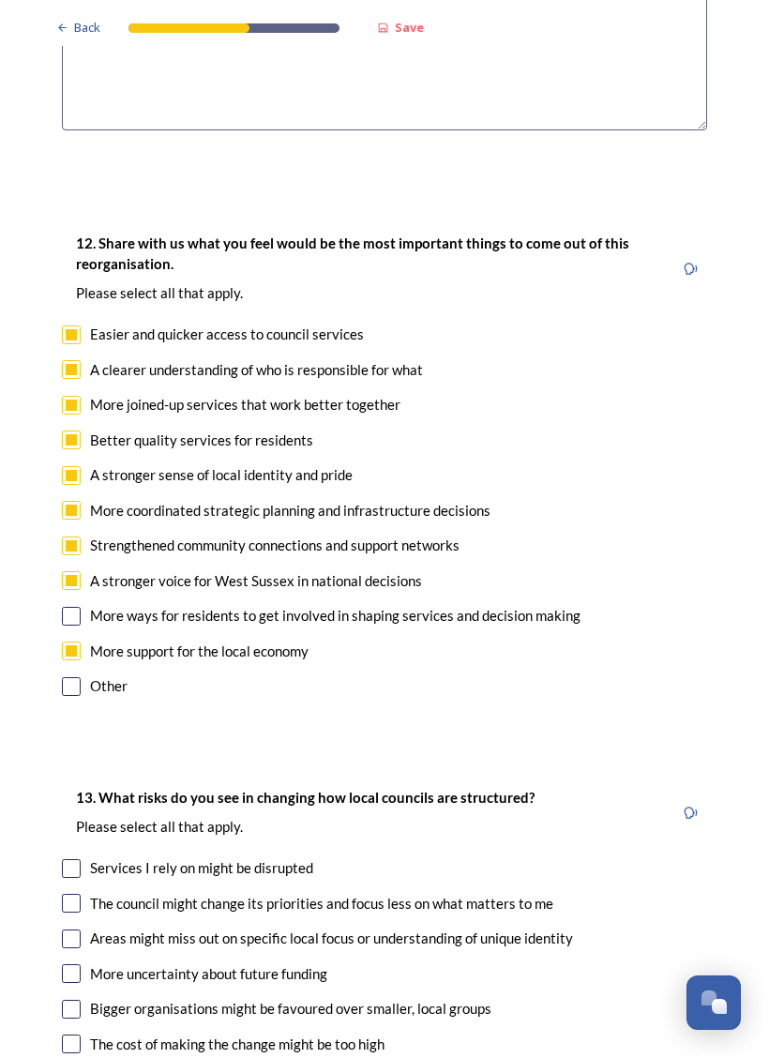
scroll to position [3320, 0]
click at [68, 607] on input "checkbox" at bounding box center [71, 616] width 19 height 19
click at [71, 607] on input "checkbox" at bounding box center [71, 616] width 19 height 19
checkbox input "false"
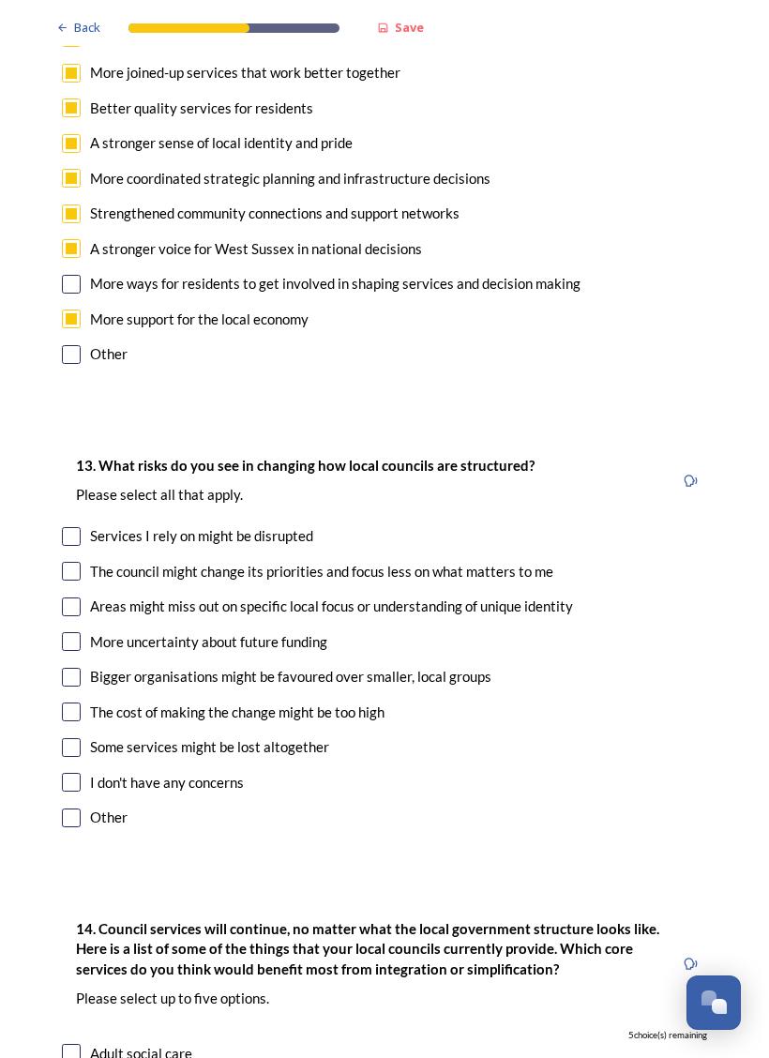
scroll to position [3653, 0]
click at [71, 561] on input "checkbox" at bounding box center [71, 570] width 19 height 19
checkbox input "true"
click at [69, 597] on input "checkbox" at bounding box center [71, 606] width 19 height 19
checkbox input "true"
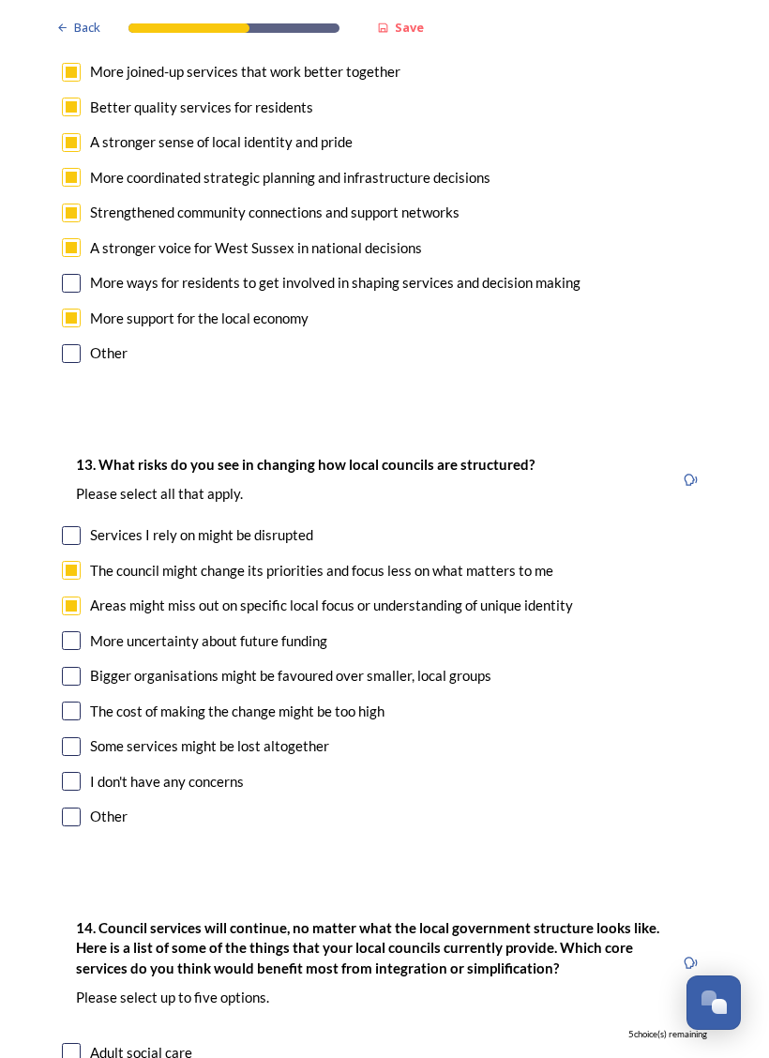
click at [77, 667] on input "checkbox" at bounding box center [71, 676] width 19 height 19
checkbox input "true"
click at [74, 702] on input "checkbox" at bounding box center [71, 711] width 19 height 19
checkbox input "true"
click at [72, 738] on input "checkbox" at bounding box center [71, 747] width 19 height 19
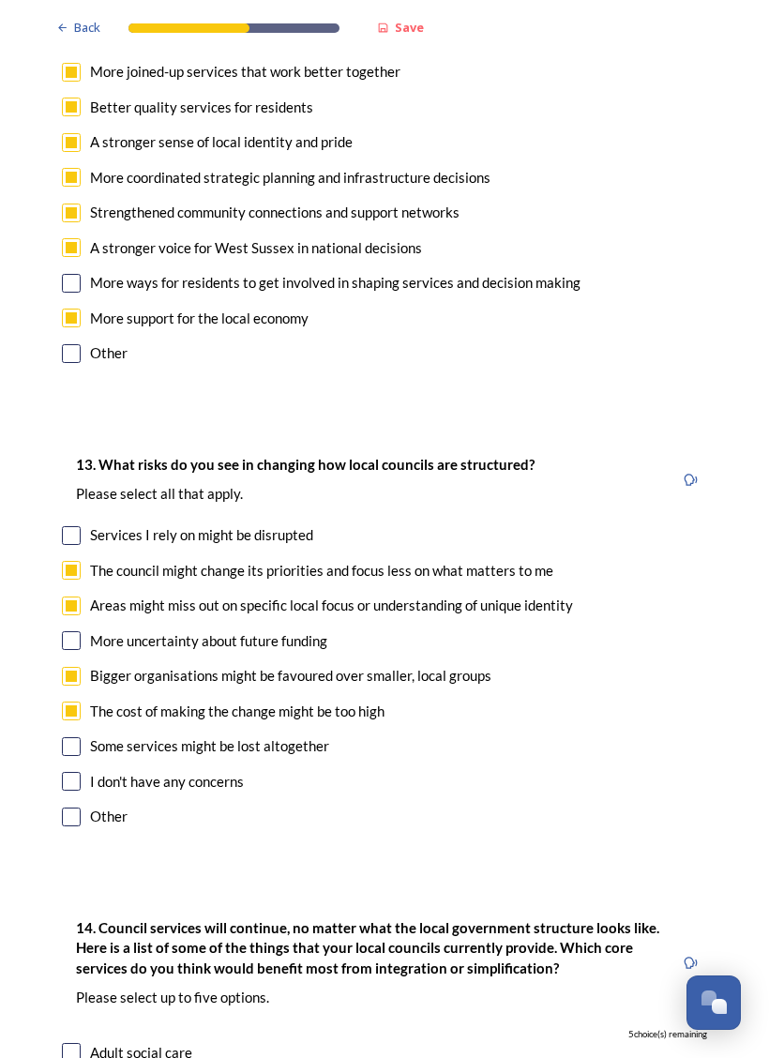
checkbox input "true"
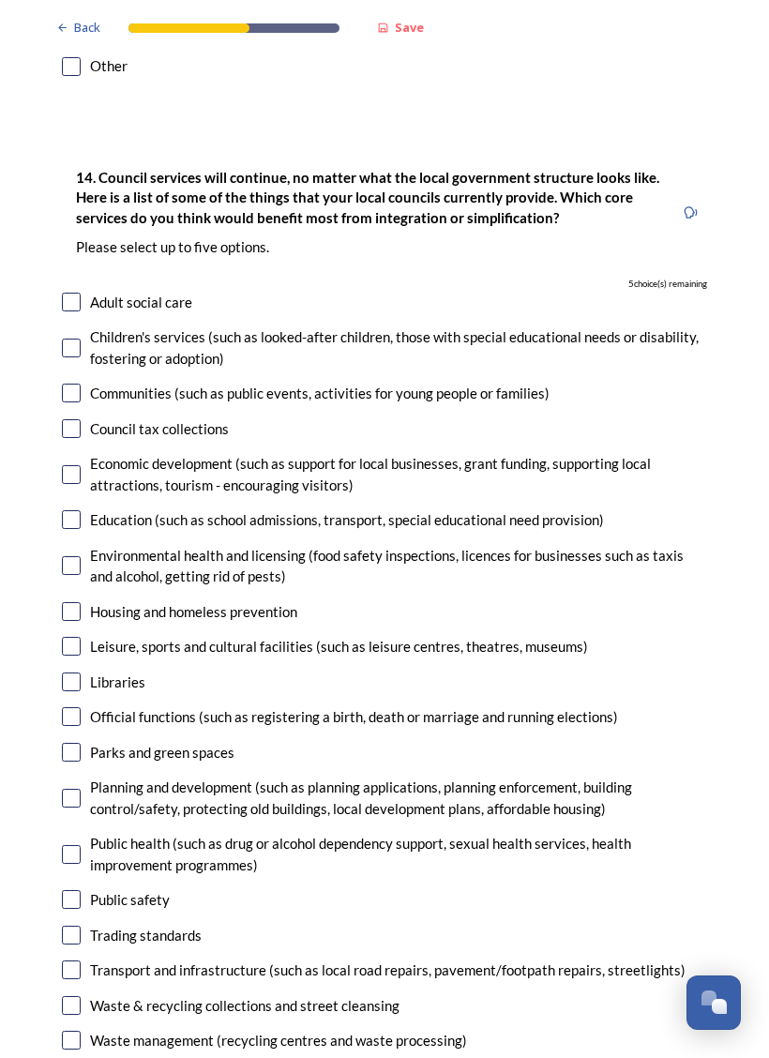
scroll to position [4404, 0]
click at [74, 465] on input "checkbox" at bounding box center [71, 474] width 19 height 19
checkbox input "true"
click at [69, 602] on input "checkbox" at bounding box center [71, 611] width 19 height 19
checkbox input "true"
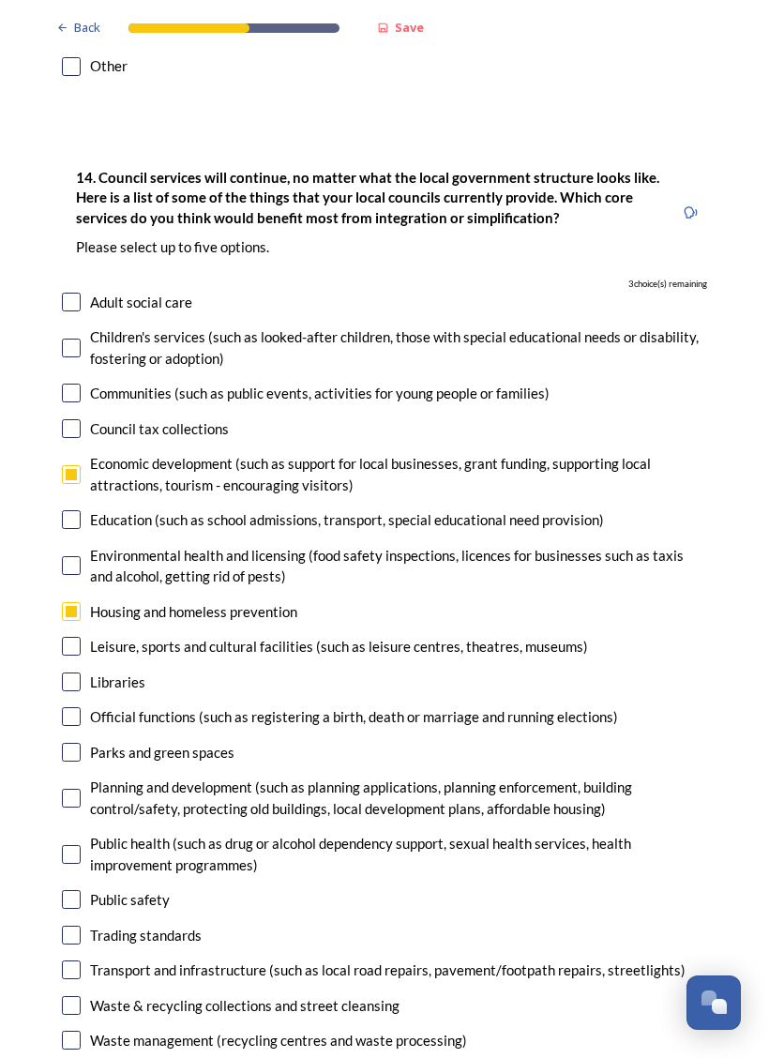
click at [76, 789] on input "checkbox" at bounding box center [71, 798] width 19 height 19
checkbox input "true"
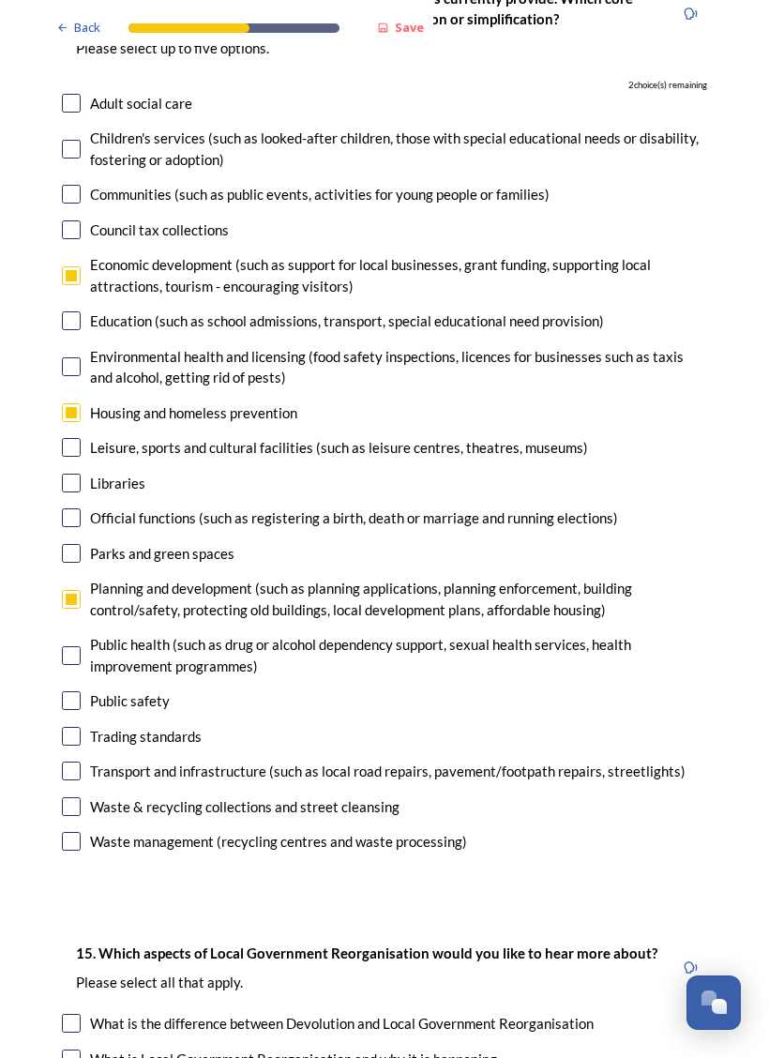
scroll to position [4605, 0]
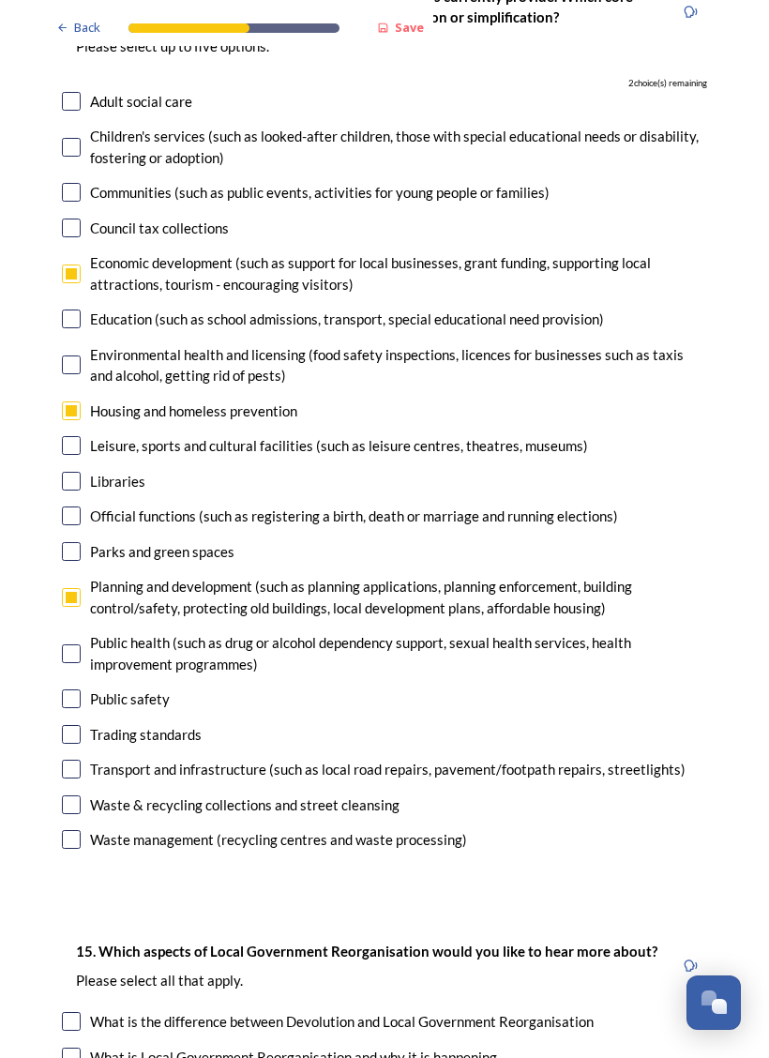
click at [72, 690] on input "checkbox" at bounding box center [71, 699] width 19 height 19
checkbox input "true"
click at [78, 760] on input "checkbox" at bounding box center [71, 769] width 19 height 19
checkbox input "true"
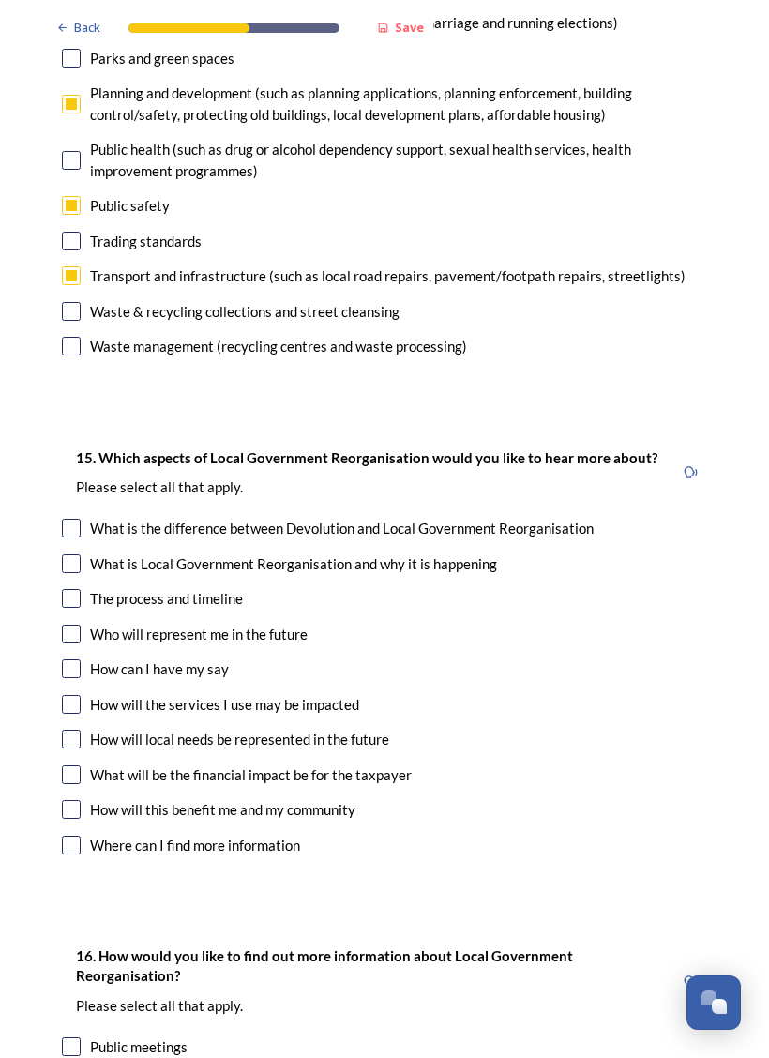
scroll to position [5098, 0]
click at [78, 625] on input "checkbox" at bounding box center [71, 634] width 19 height 19
checkbox input "true"
click at [67, 660] on input "checkbox" at bounding box center [71, 669] width 19 height 19
checkbox input "true"
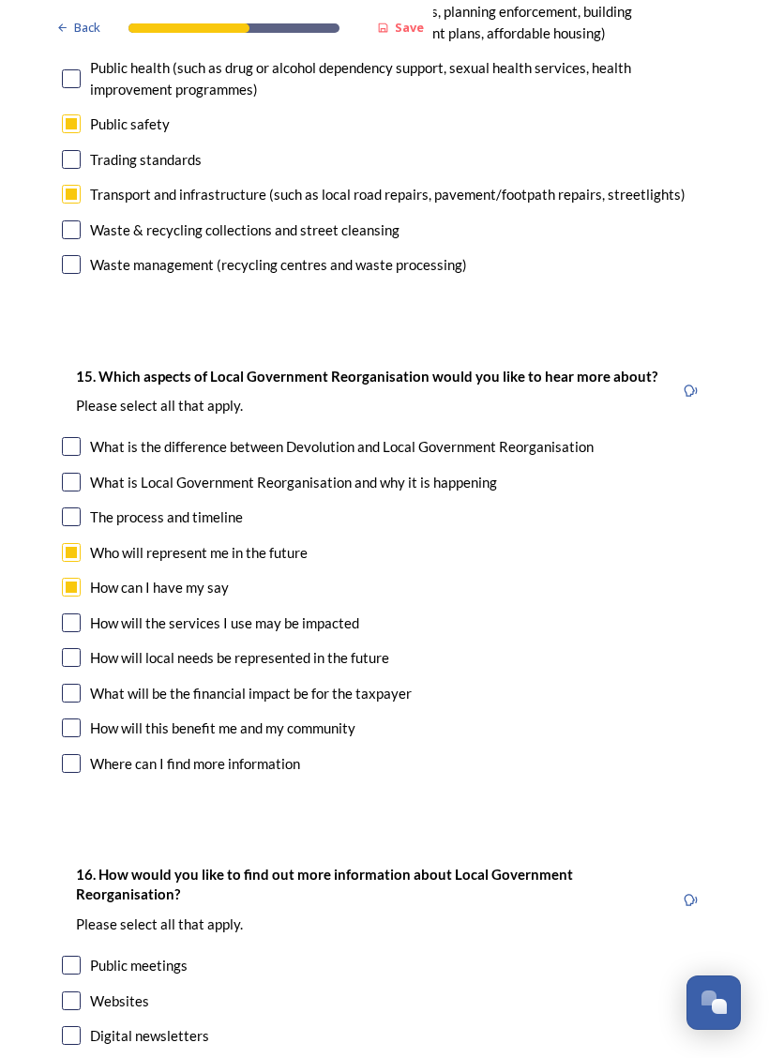
scroll to position [5180, 0]
click at [74, 684] on input "checkbox" at bounding box center [71, 693] width 19 height 19
checkbox input "true"
click at [74, 719] on input "checkbox" at bounding box center [71, 728] width 19 height 19
checkbox input "true"
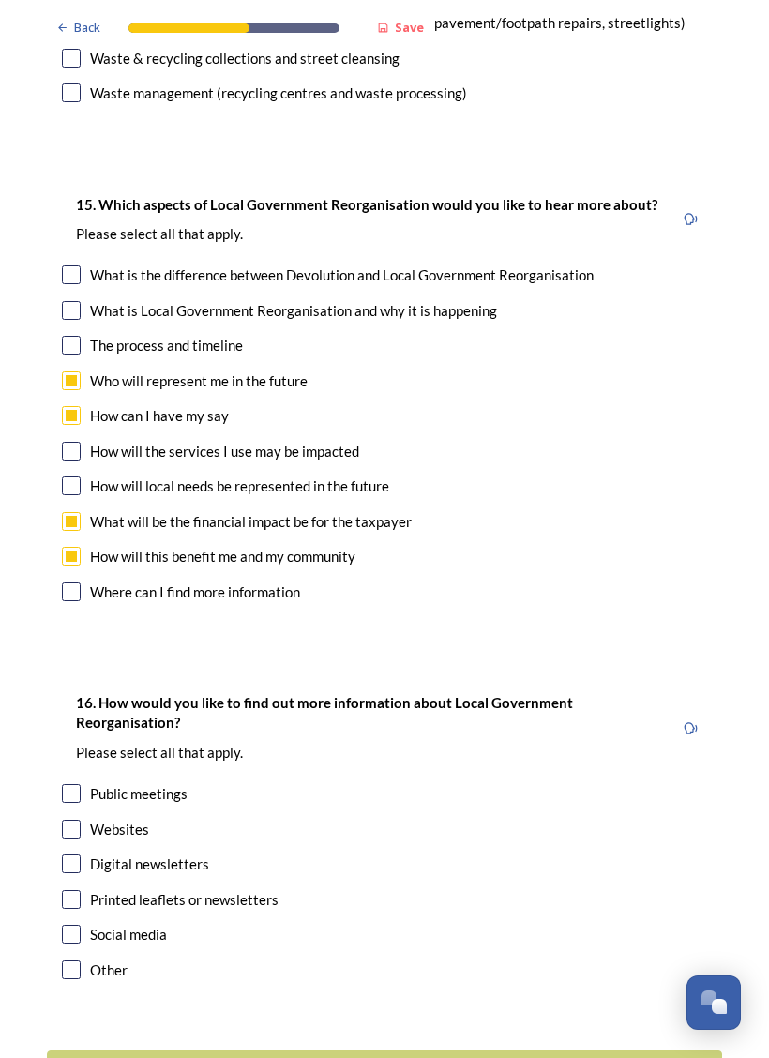
scroll to position [5351, 0]
click at [78, 926] on input "checkbox" at bounding box center [71, 935] width 19 height 19
checkbox input "true"
click at [80, 856] on input "checkbox" at bounding box center [71, 865] width 19 height 19
checkbox input "true"
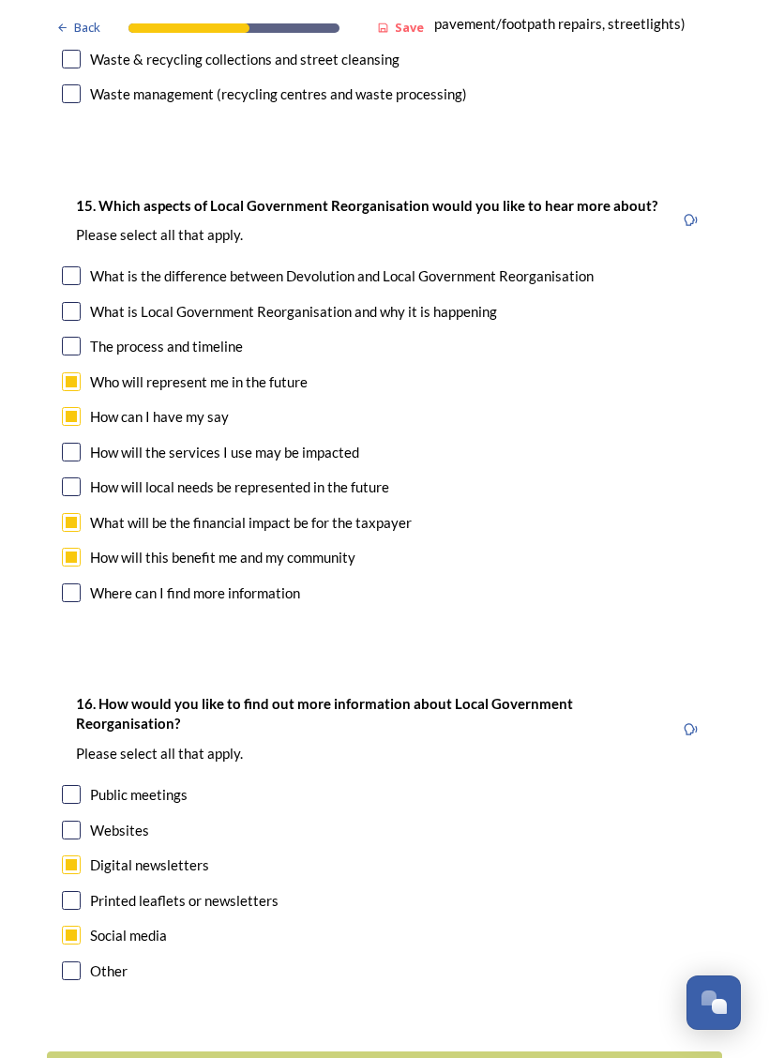
click at [78, 821] on input "checkbox" at bounding box center [71, 830] width 19 height 19
checkbox input "true"
click at [76, 785] on input "checkbox" at bounding box center [71, 794] width 19 height 19
checkbox input "true"
click at [279, 959] on div "Continue" at bounding box center [372, 1074] width 630 height 25
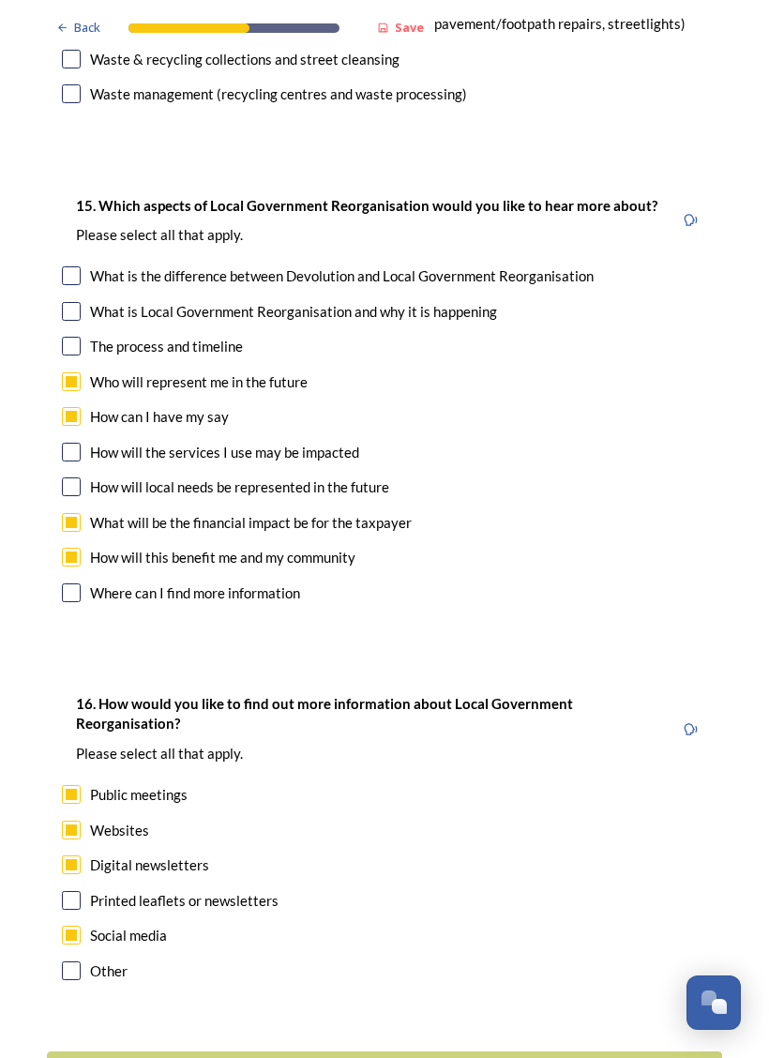
scroll to position [0, 0]
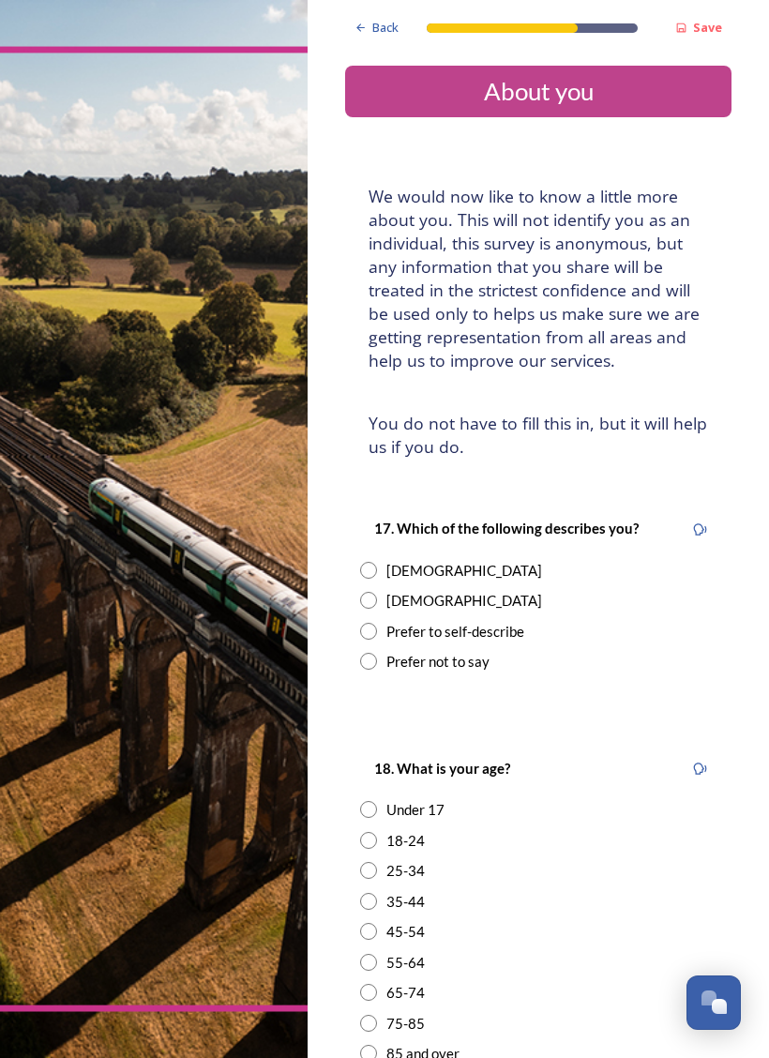
click at [381, 590] on div "[DEMOGRAPHIC_DATA]" at bounding box center [538, 601] width 357 height 22
radio input "true"
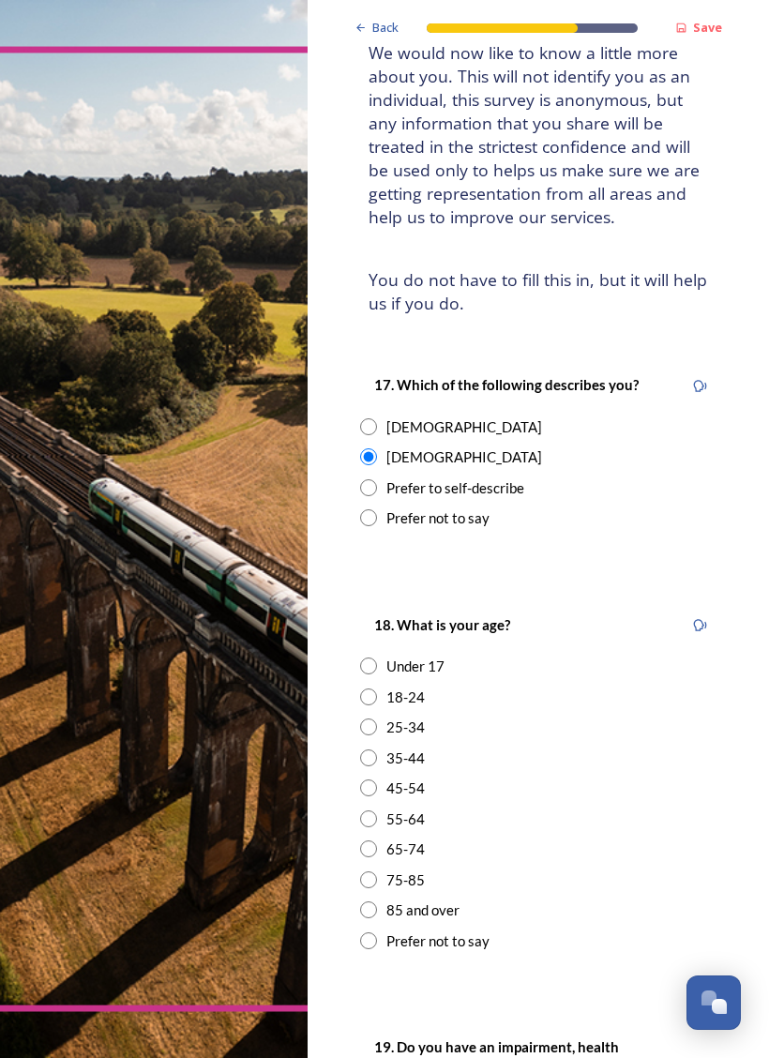
scroll to position [144, 0]
click at [367, 780] on input "radio" at bounding box center [368, 788] width 17 height 17
radio input "true"
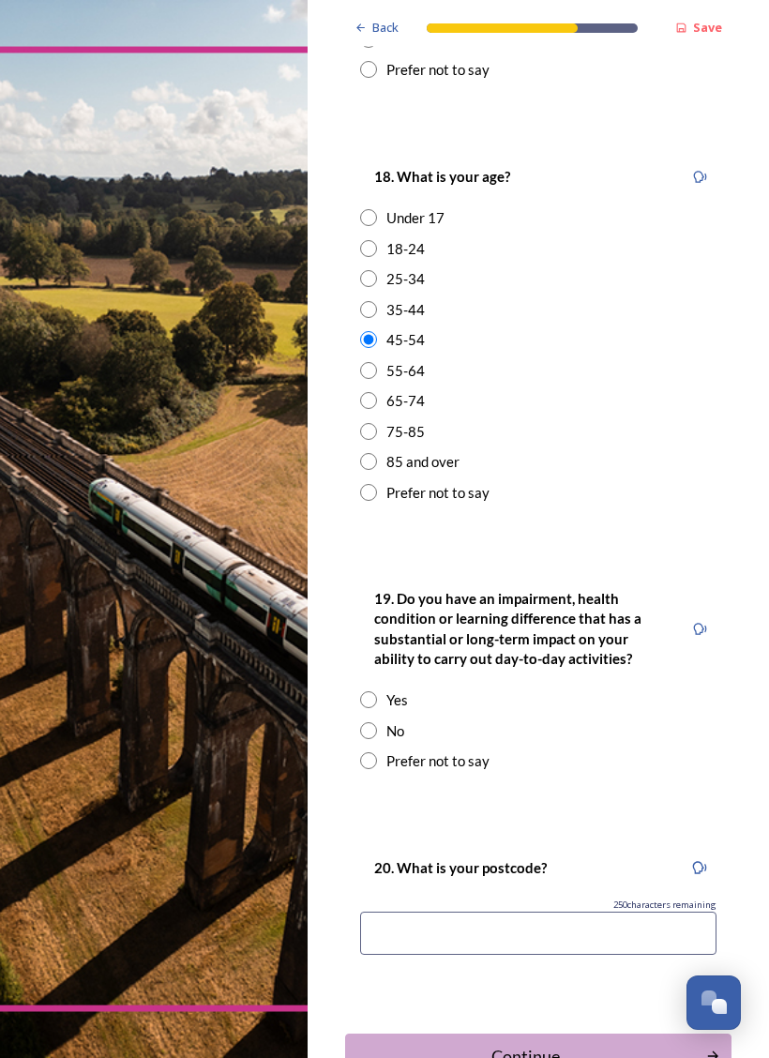
scroll to position [592, 0]
click at [373, 723] on input "radio" at bounding box center [368, 731] width 17 height 17
radio input "true"
click at [464, 915] on input at bounding box center [538, 933] width 357 height 43
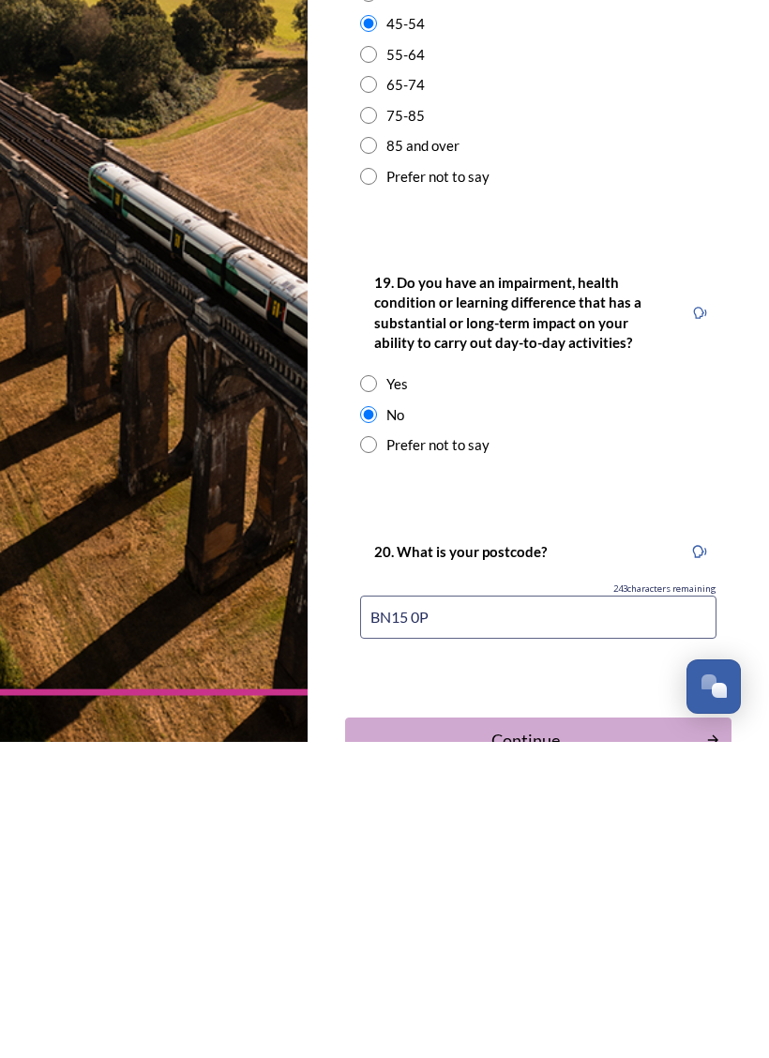
type input "BN15 0PT"
click at [573, 959] on div "Continue" at bounding box center [526, 1056] width 341 height 25
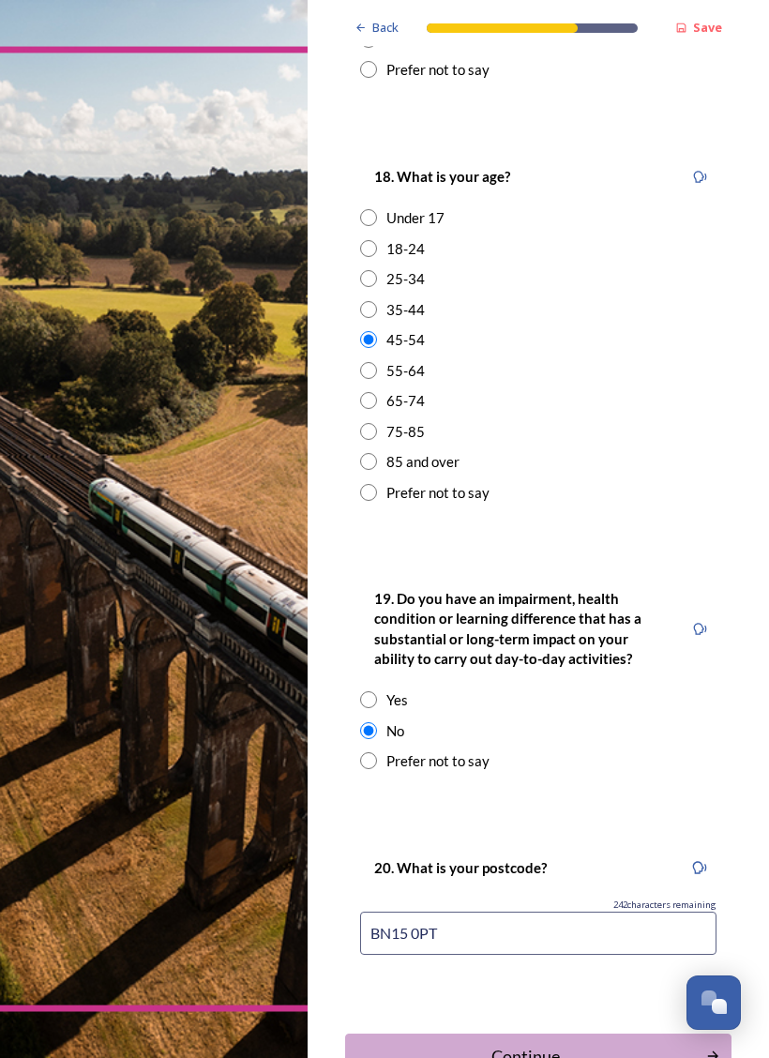
scroll to position [0, 0]
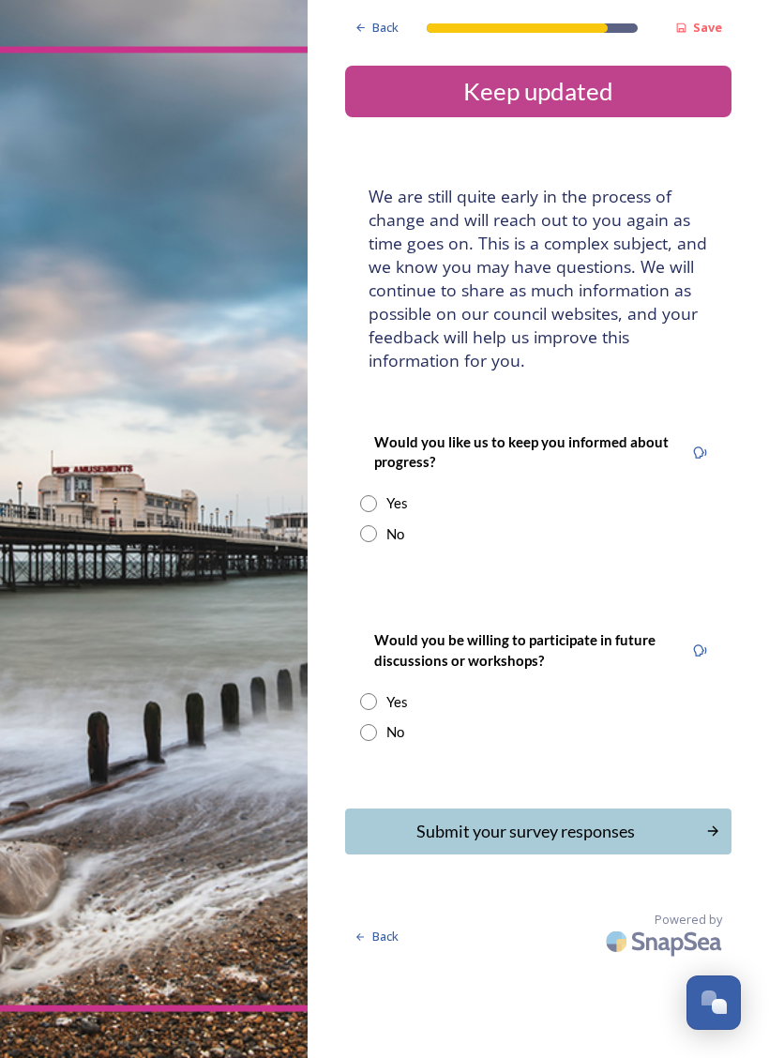
click at [419, 524] on div "No" at bounding box center [538, 535] width 357 height 22
radio input "true"
click at [416, 700] on div "Yes" at bounding box center [538, 703] width 357 height 22
radio input "true"
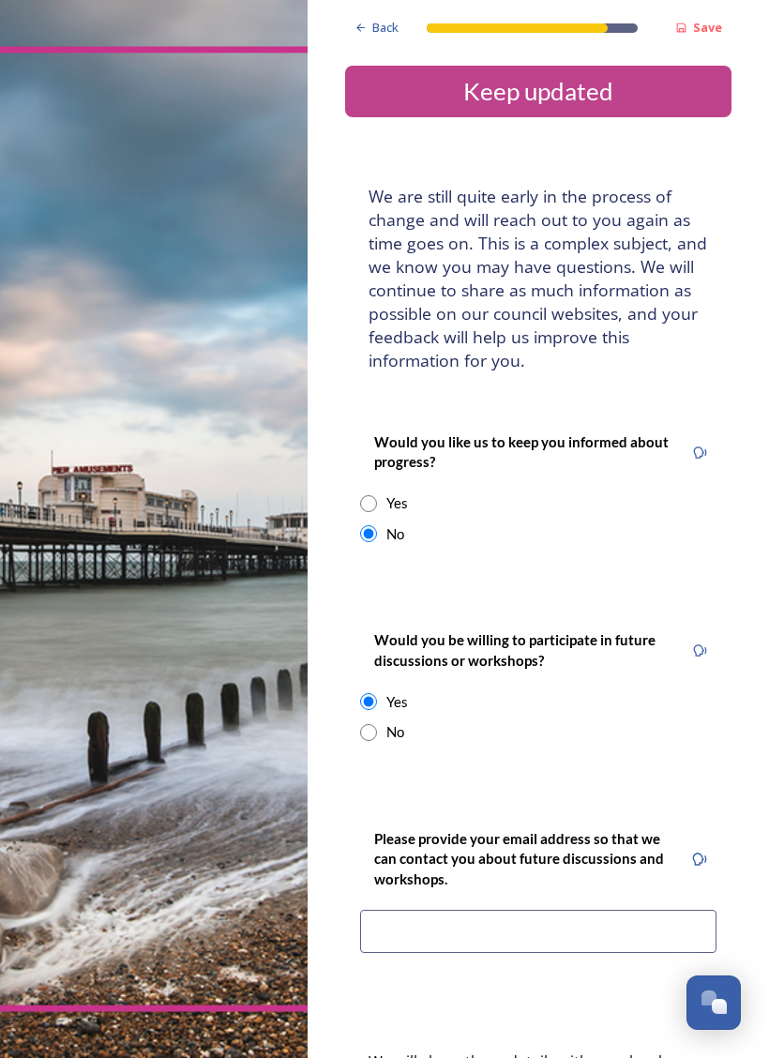
click at [363, 724] on input "radio" at bounding box center [368, 732] width 17 height 17
radio input "true"
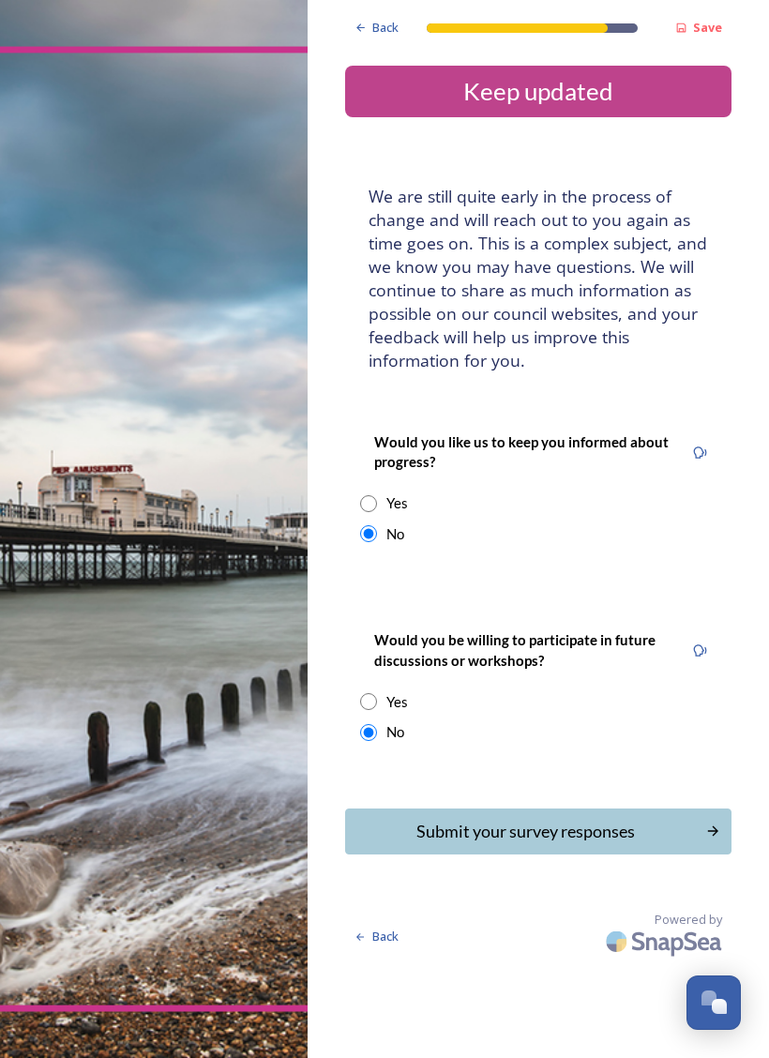
click at [571, 828] on div "Submit your survey responses" at bounding box center [526, 831] width 341 height 25
